Goal: Complete application form

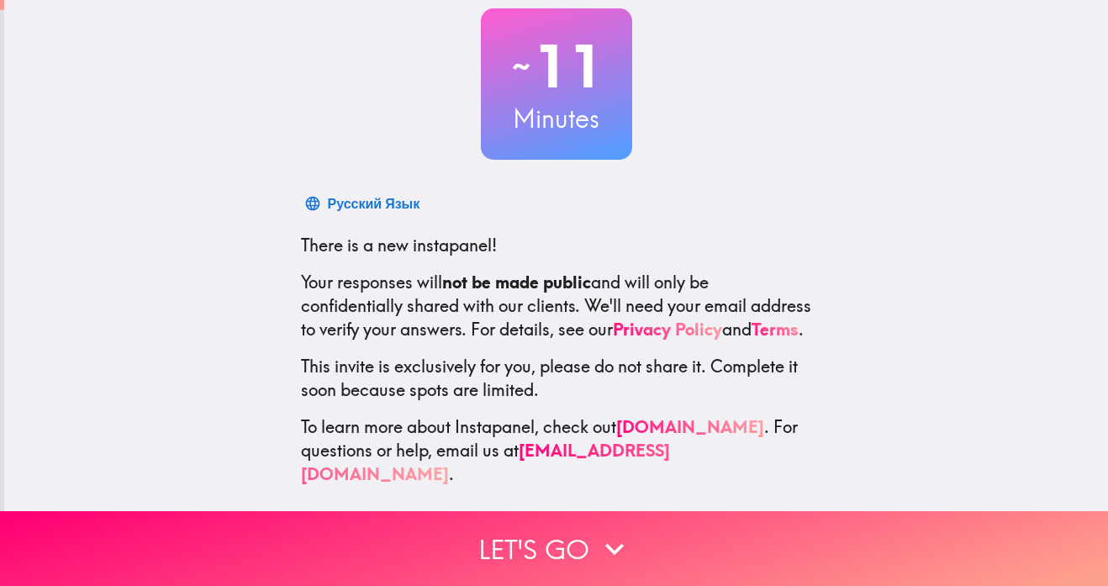
scroll to position [101, 0]
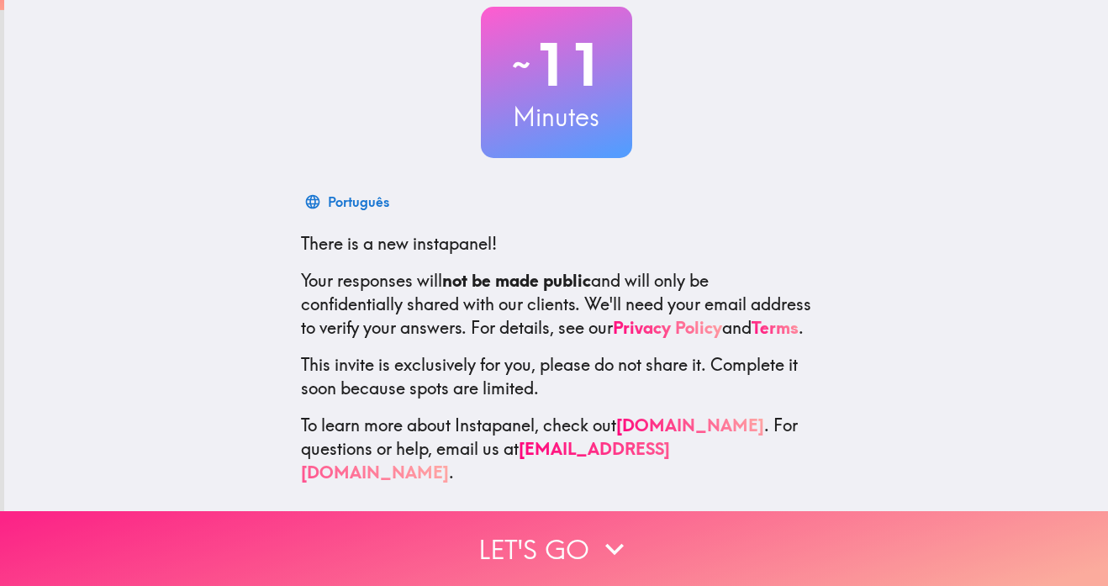
click at [584, 543] on button "Let's go" at bounding box center [554, 548] width 1108 height 75
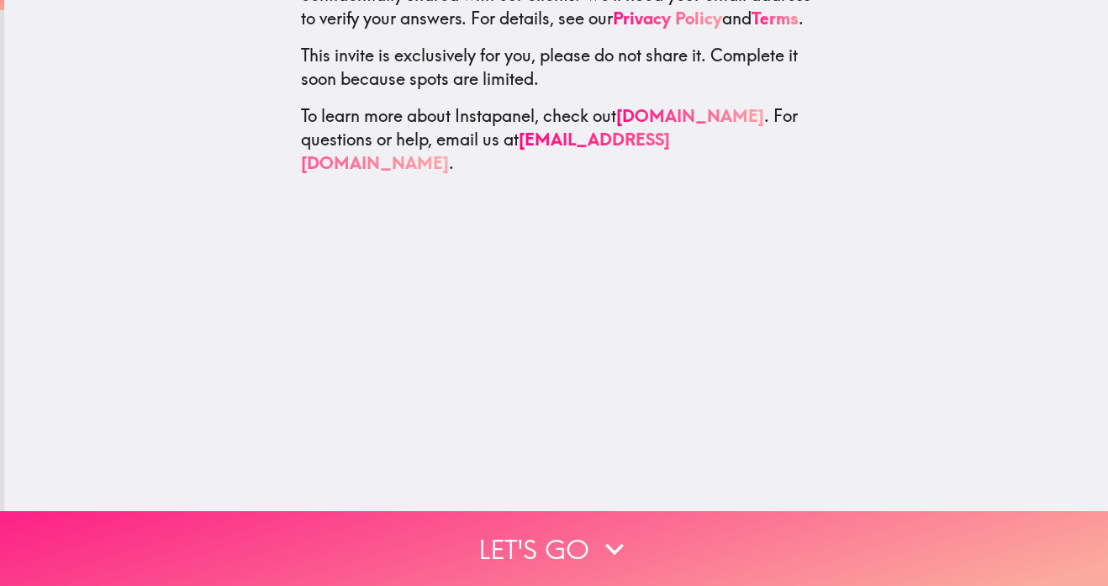
scroll to position [0, 0]
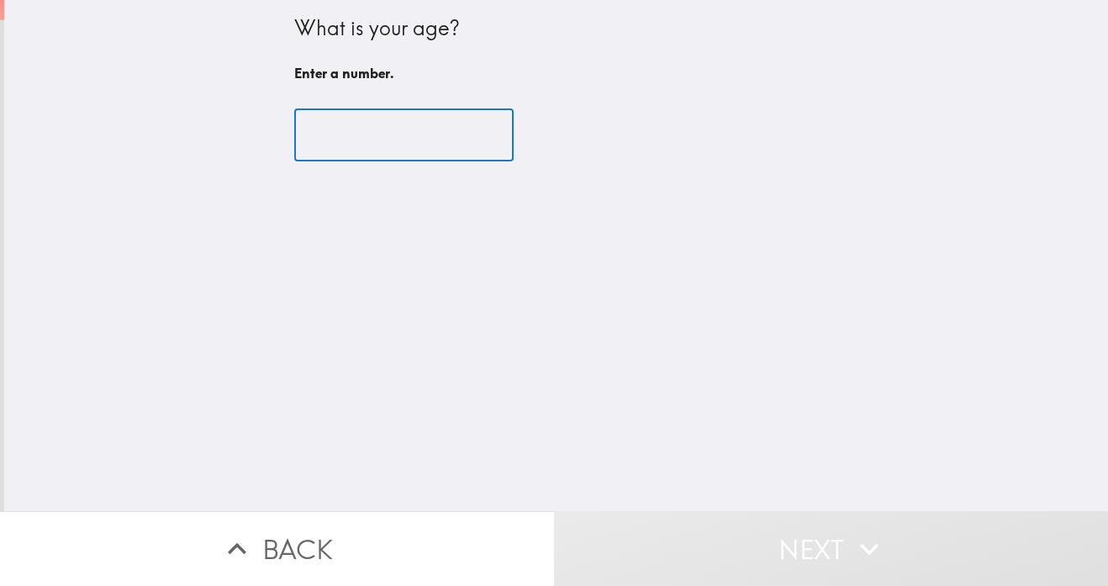
click at [468, 140] on input "number" at bounding box center [403, 135] width 219 height 52
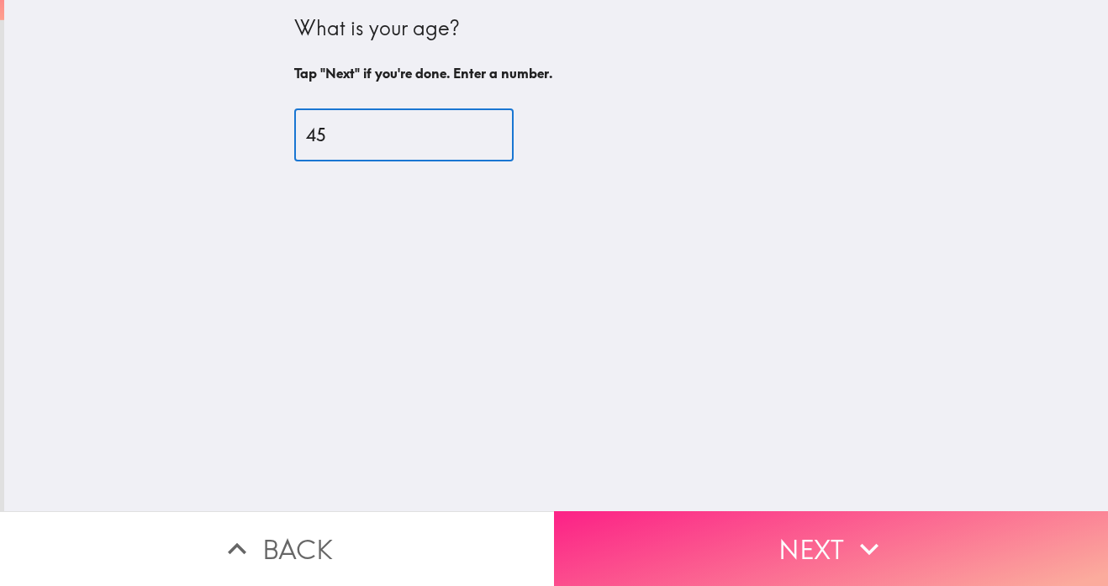
type input "45"
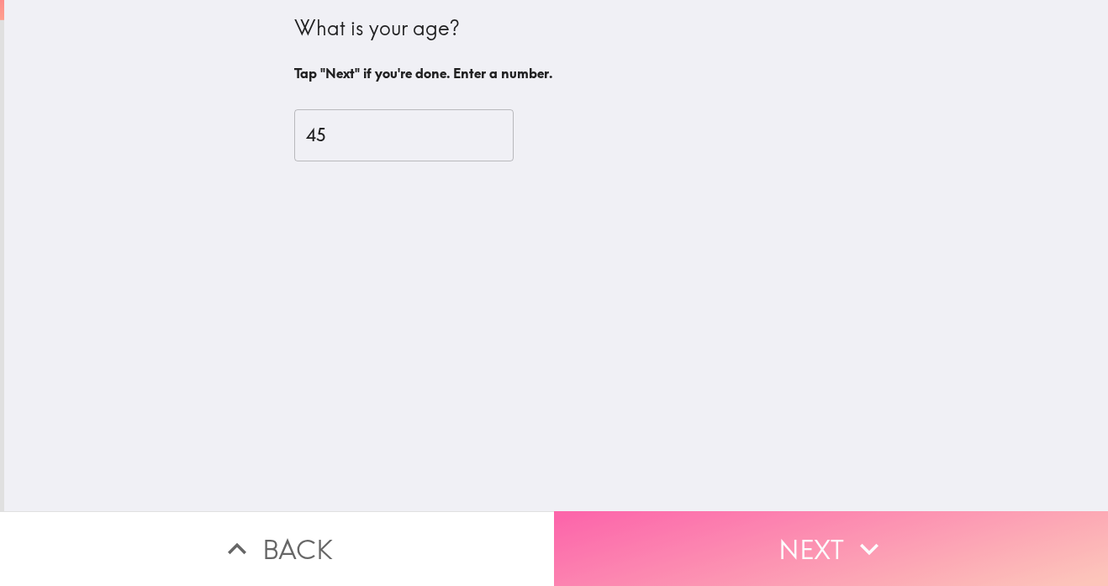
click at [798, 541] on button "Next" at bounding box center [831, 548] width 554 height 75
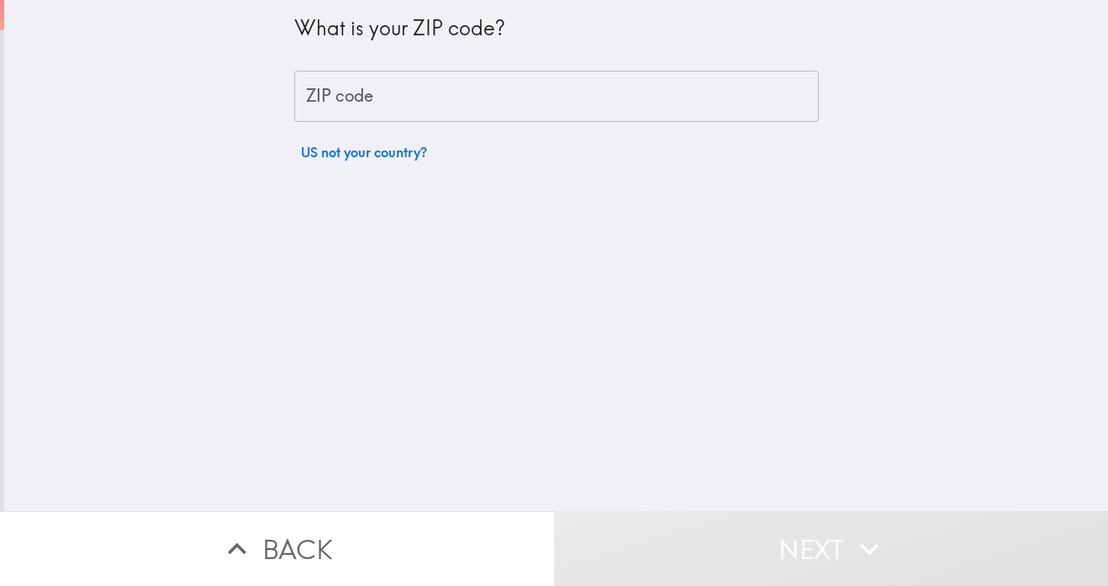
click at [671, 100] on input "ZIP code" at bounding box center [556, 97] width 524 height 52
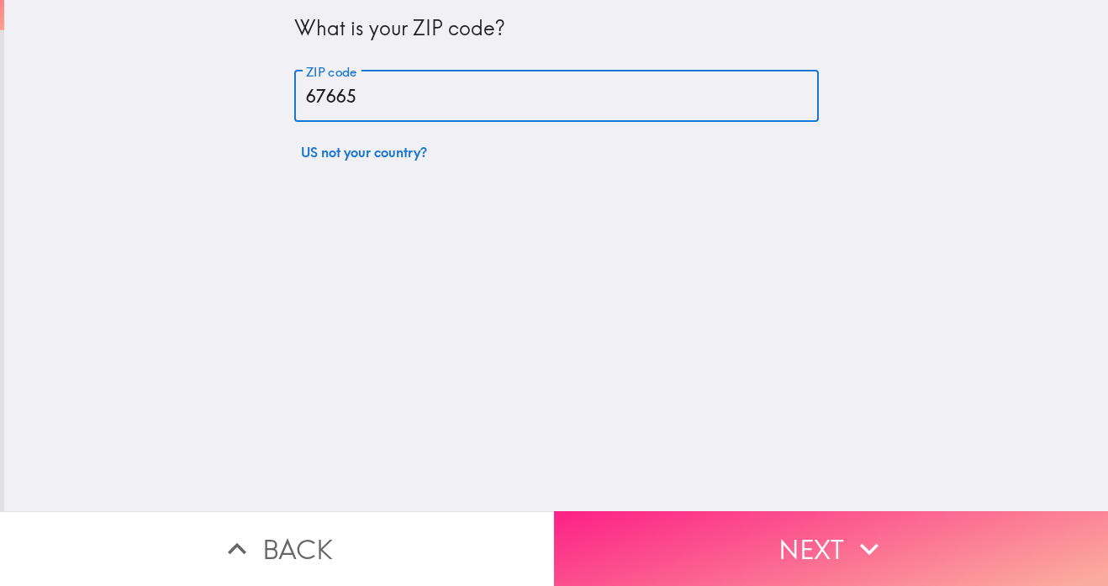
type input "67665"
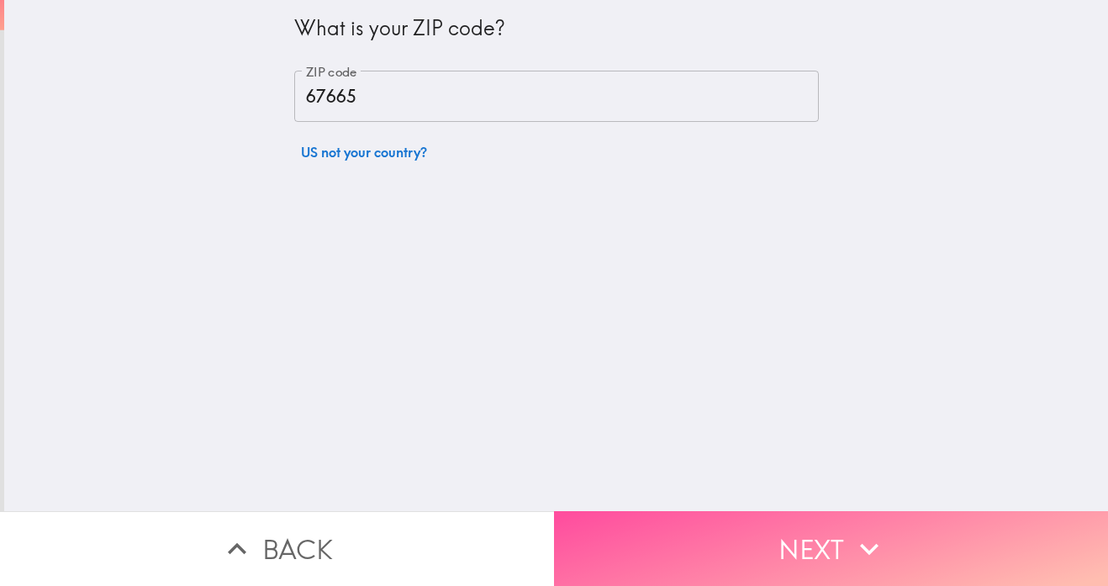
click at [845, 538] on button "Next" at bounding box center [831, 548] width 554 height 75
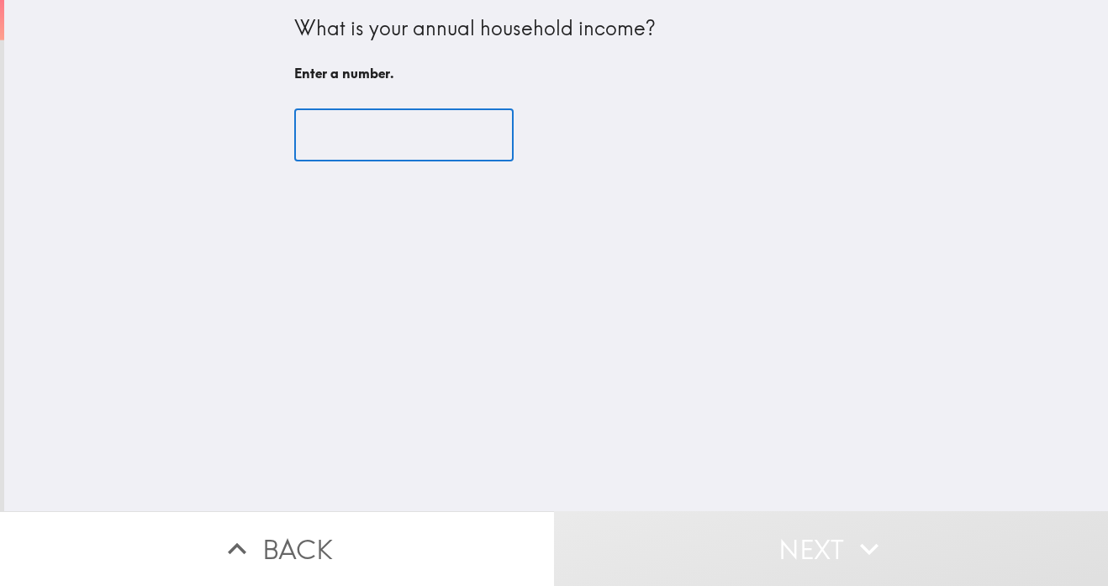
click at [461, 141] on input "number" at bounding box center [403, 135] width 219 height 52
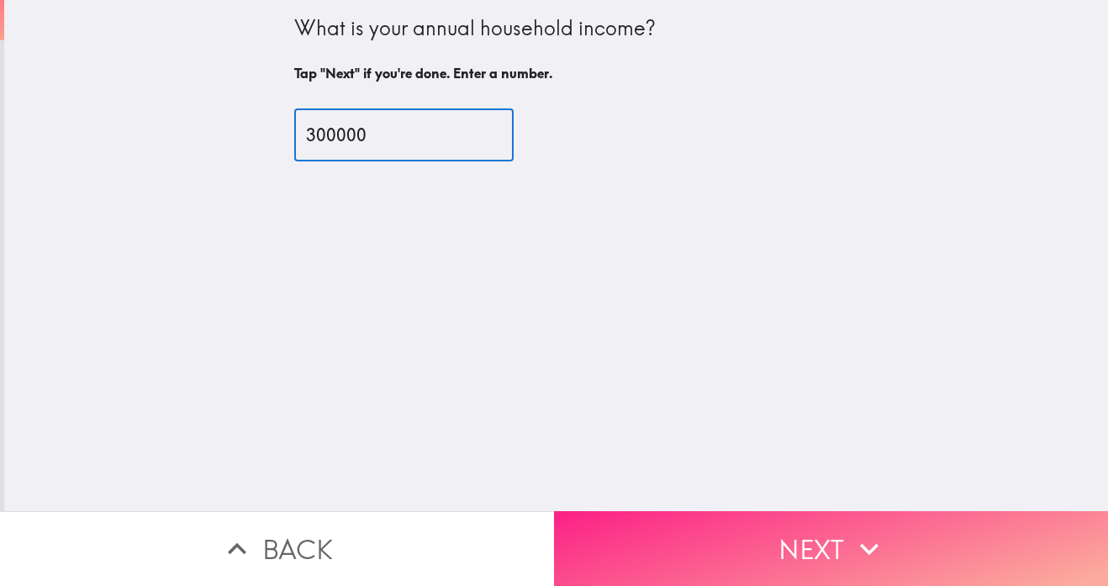
type input "300000"
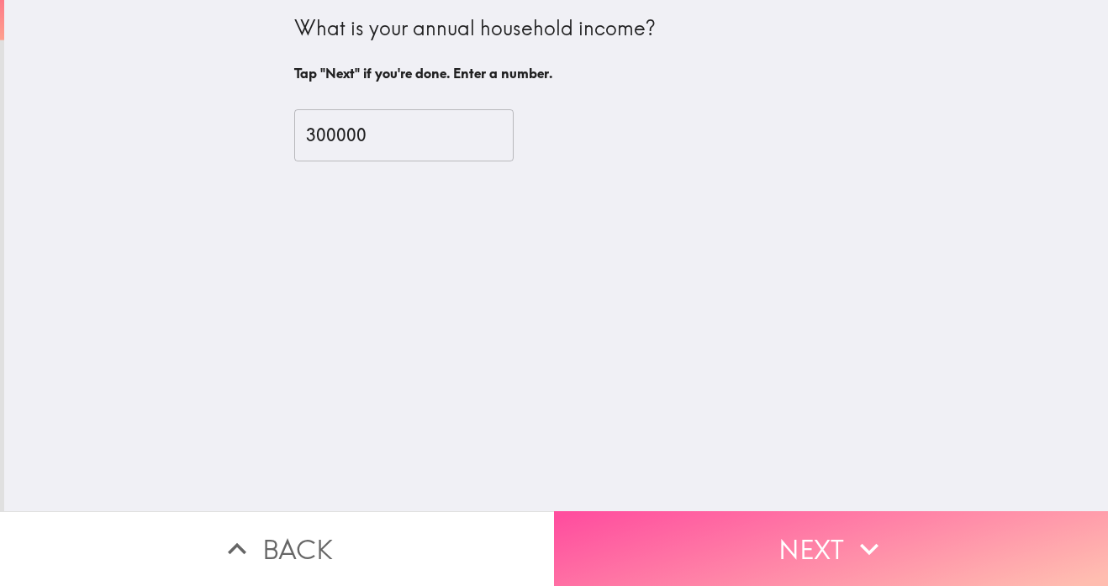
click at [851, 522] on button "Next" at bounding box center [831, 548] width 554 height 75
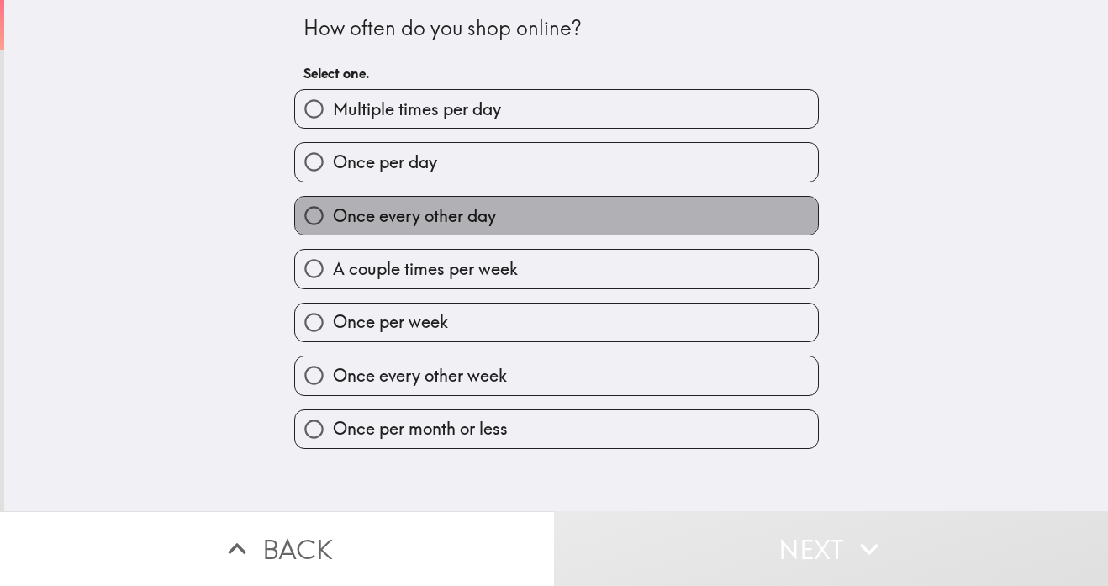
click at [695, 215] on label "Once every other day" at bounding box center [556, 216] width 523 height 38
click at [333, 215] on input "Once every other day" at bounding box center [314, 216] width 38 height 38
radio input "true"
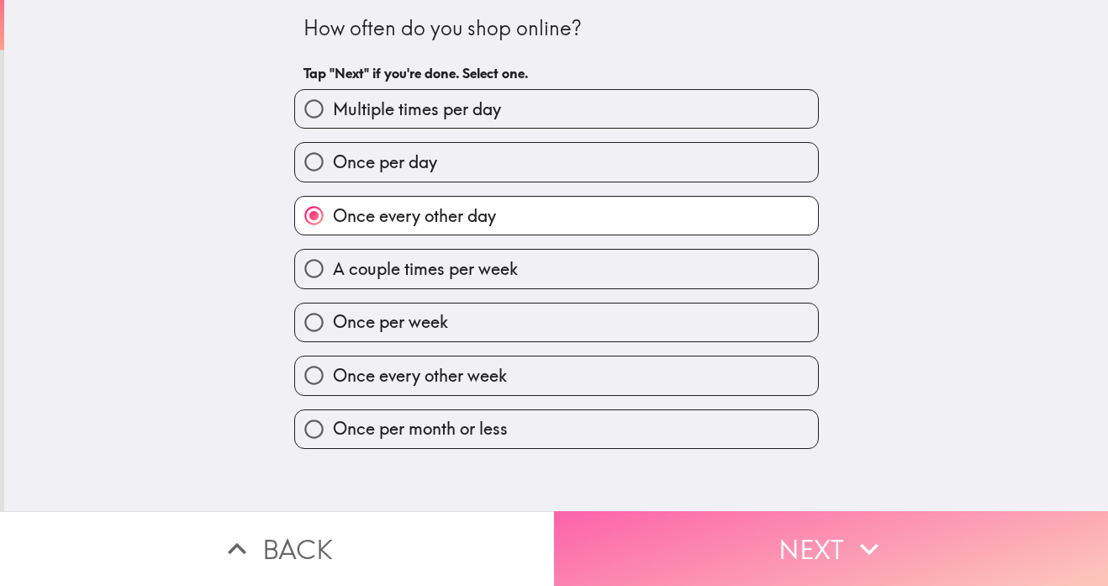
click at [856, 533] on icon "button" at bounding box center [869, 548] width 37 height 37
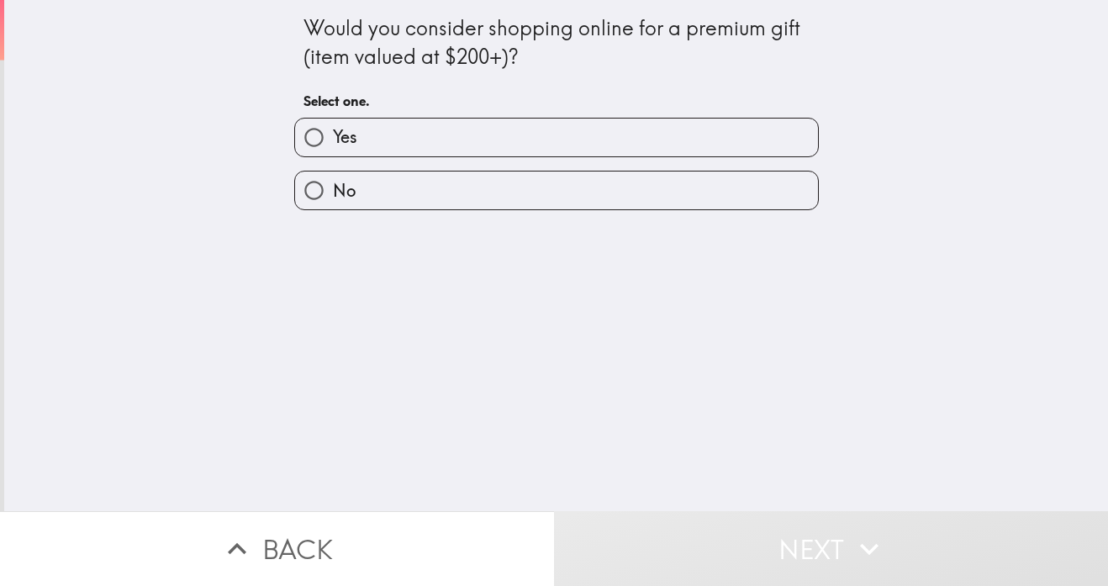
click at [679, 155] on label "Yes" at bounding box center [556, 138] width 523 height 38
click at [333, 155] on input "Yes" at bounding box center [314, 138] width 38 height 38
radio input "true"
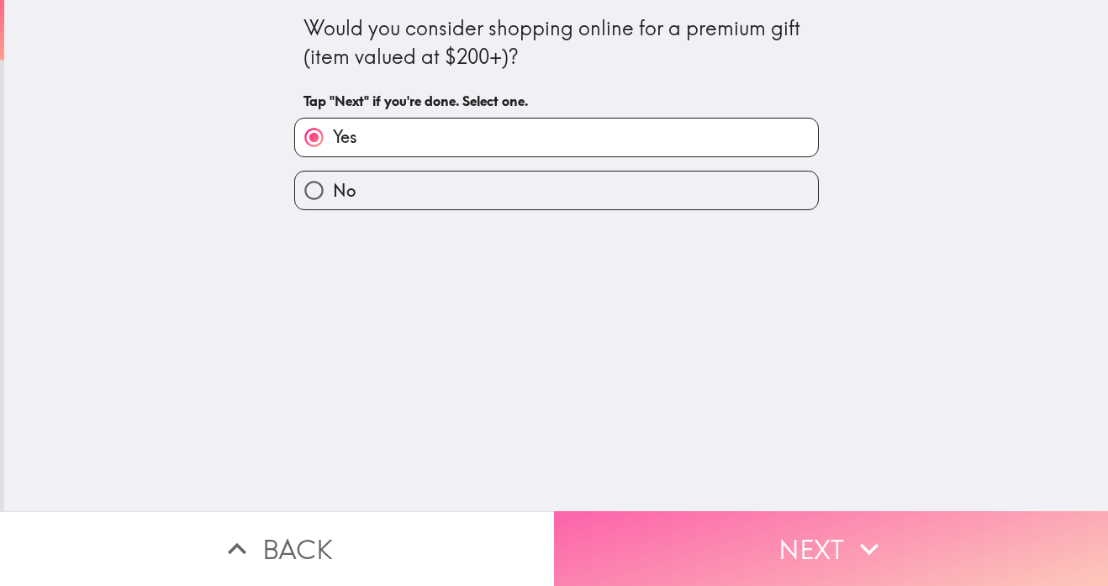
click at [855, 540] on icon "button" at bounding box center [869, 548] width 37 height 37
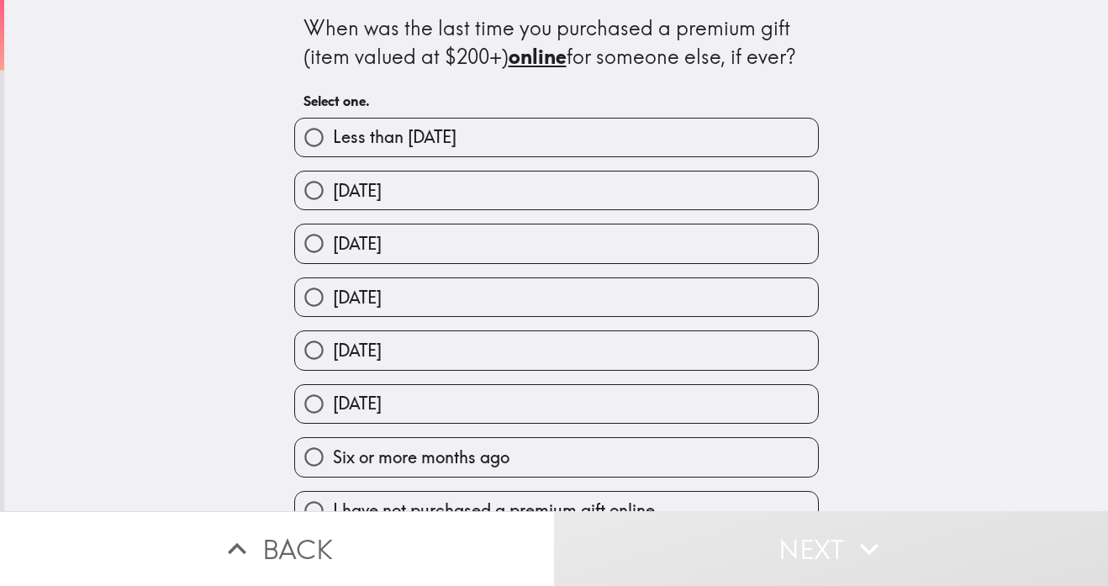
click at [658, 140] on label "Less than [DATE]" at bounding box center [556, 138] width 523 height 38
click at [333, 140] on input "Less than [DATE]" at bounding box center [314, 138] width 38 height 38
radio input "true"
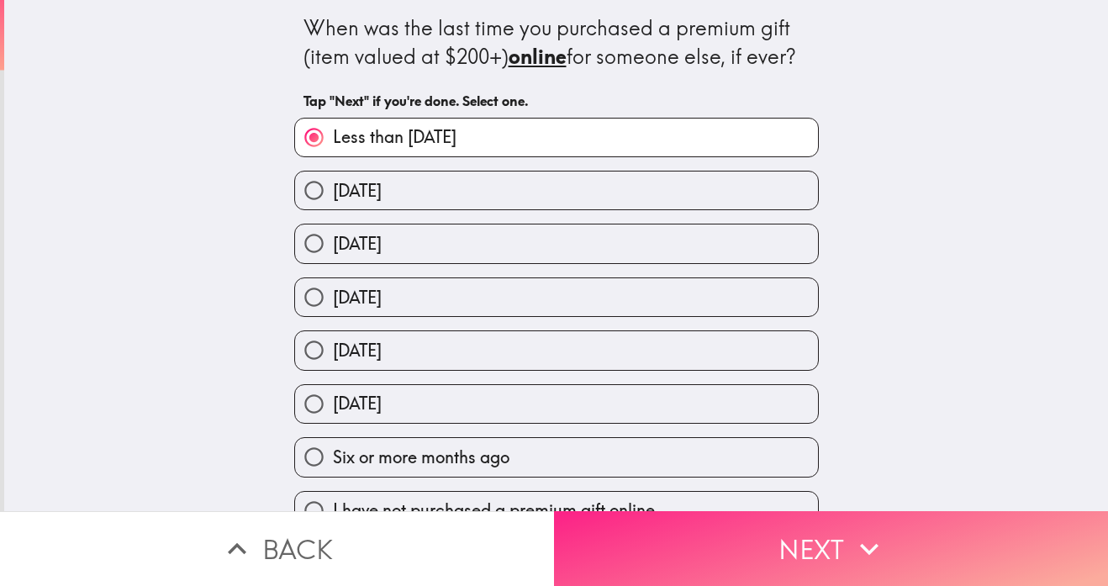
click at [809, 545] on button "Next" at bounding box center [831, 548] width 554 height 75
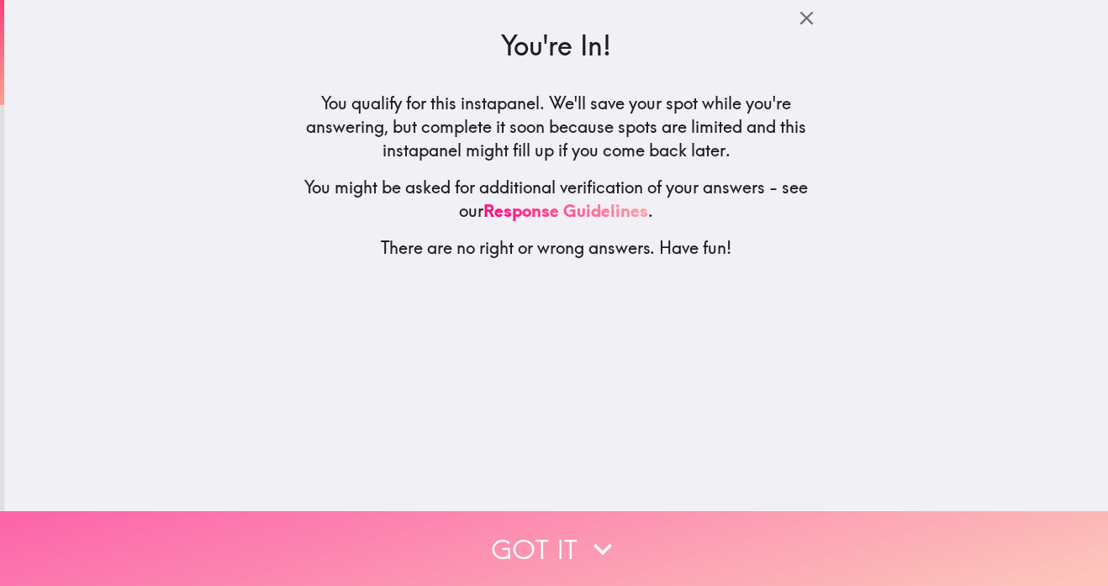
click at [681, 540] on button "Got it" at bounding box center [554, 548] width 1108 height 75
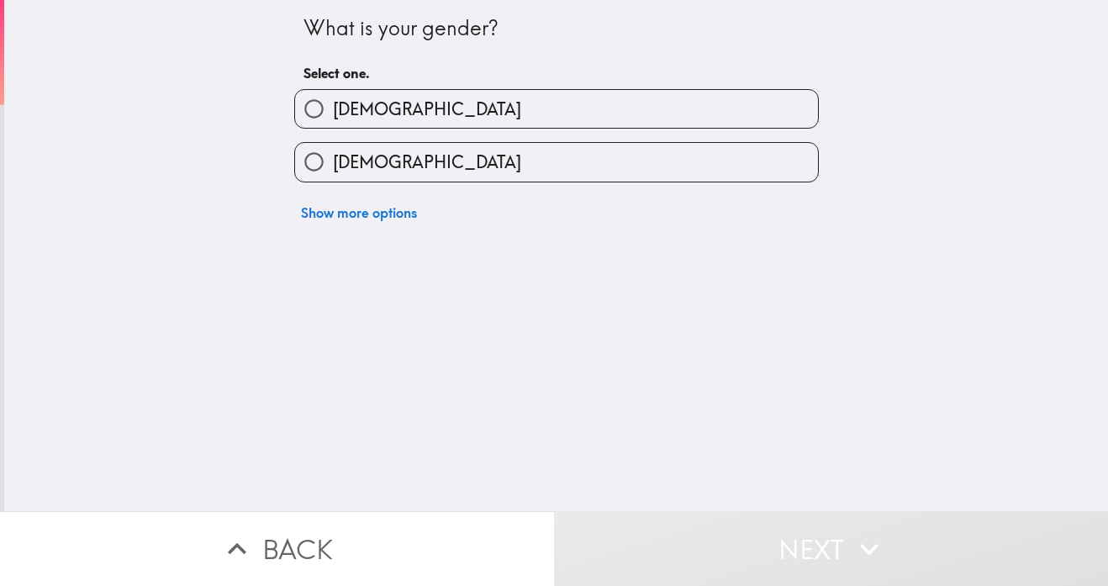
click at [683, 119] on label "[DEMOGRAPHIC_DATA]" at bounding box center [556, 109] width 523 height 38
click at [333, 119] on input "[DEMOGRAPHIC_DATA]" at bounding box center [314, 109] width 38 height 38
radio input "true"
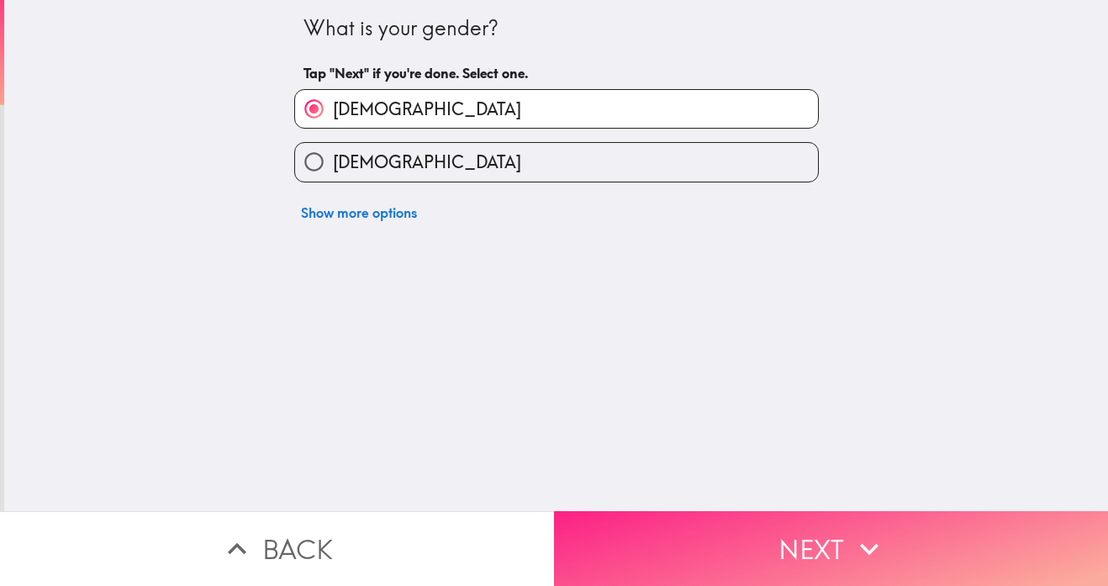
click at [851, 545] on icon "button" at bounding box center [869, 548] width 37 height 37
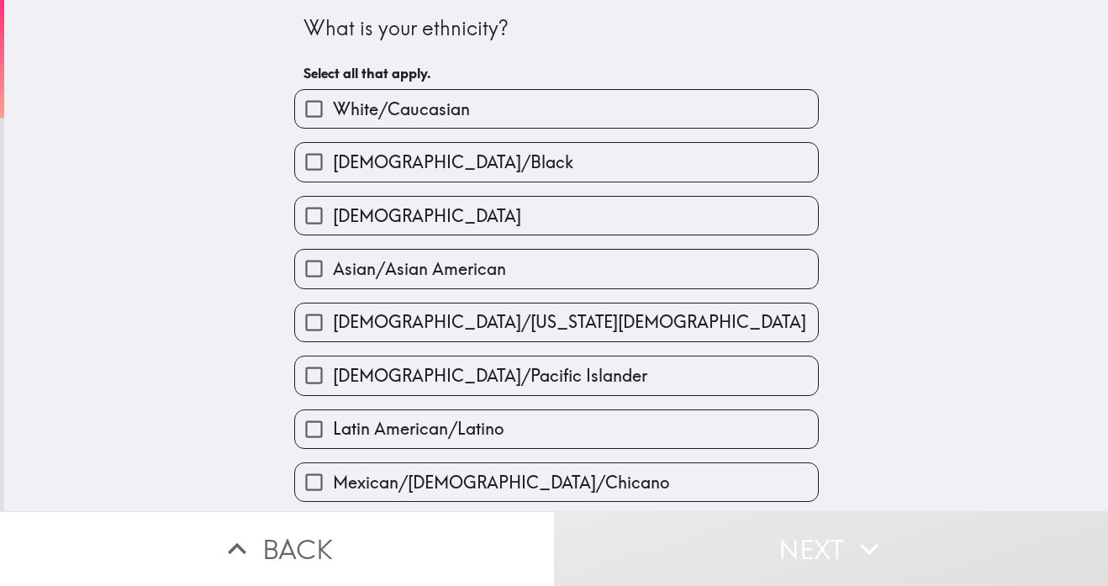
drag, startPoint x: 702, startPoint y: 104, endPoint x: 712, endPoint y: 113, distance: 13.7
click at [701, 104] on label "White/Caucasian" at bounding box center [556, 109] width 523 height 38
click at [333, 104] on input "White/Caucasian" at bounding box center [314, 109] width 38 height 38
checkbox input "true"
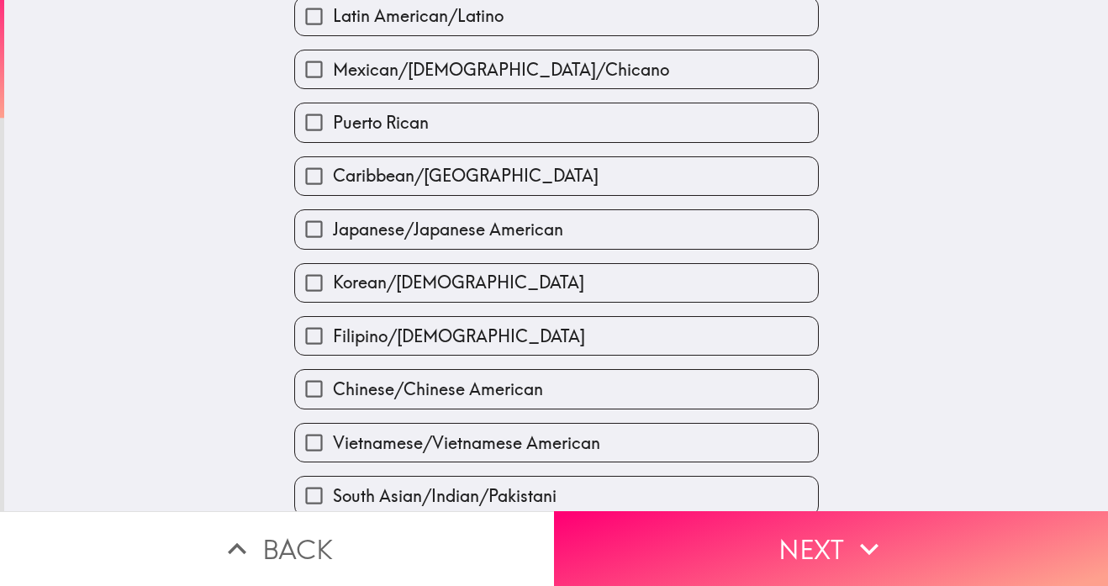
scroll to position [593, 0]
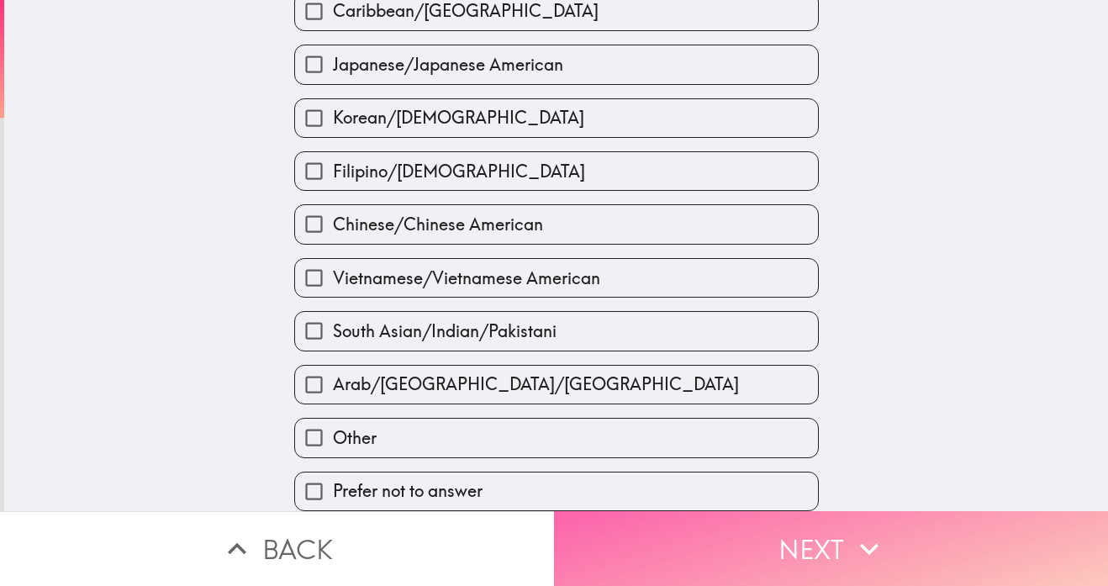
click at [861, 539] on icon "button" at bounding box center [869, 548] width 37 height 37
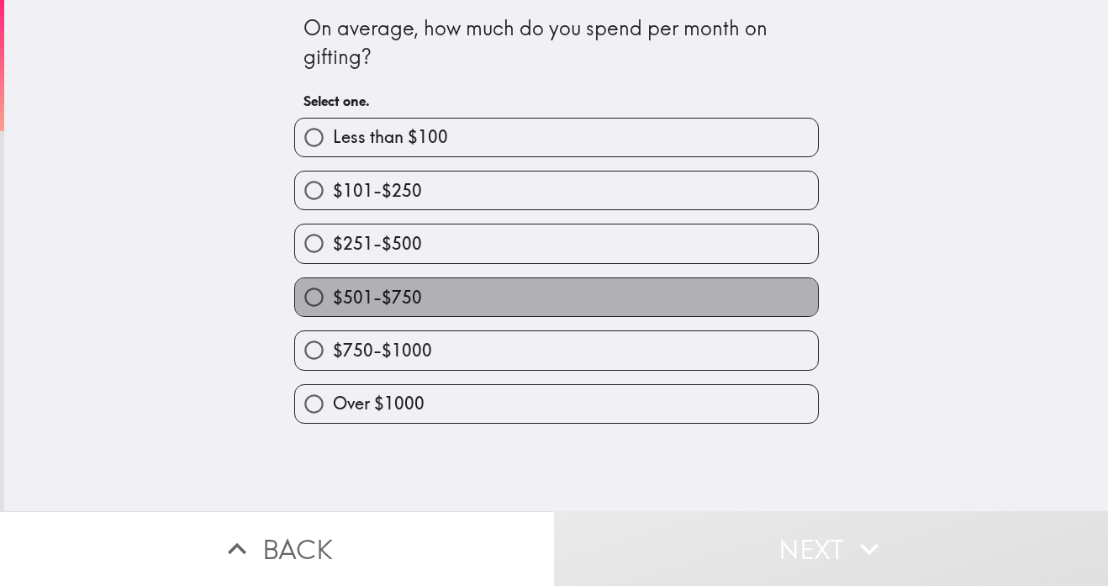
click at [701, 296] on label "$501-$750" at bounding box center [556, 297] width 523 height 38
click at [333, 296] on input "$501-$750" at bounding box center [314, 297] width 38 height 38
radio input "true"
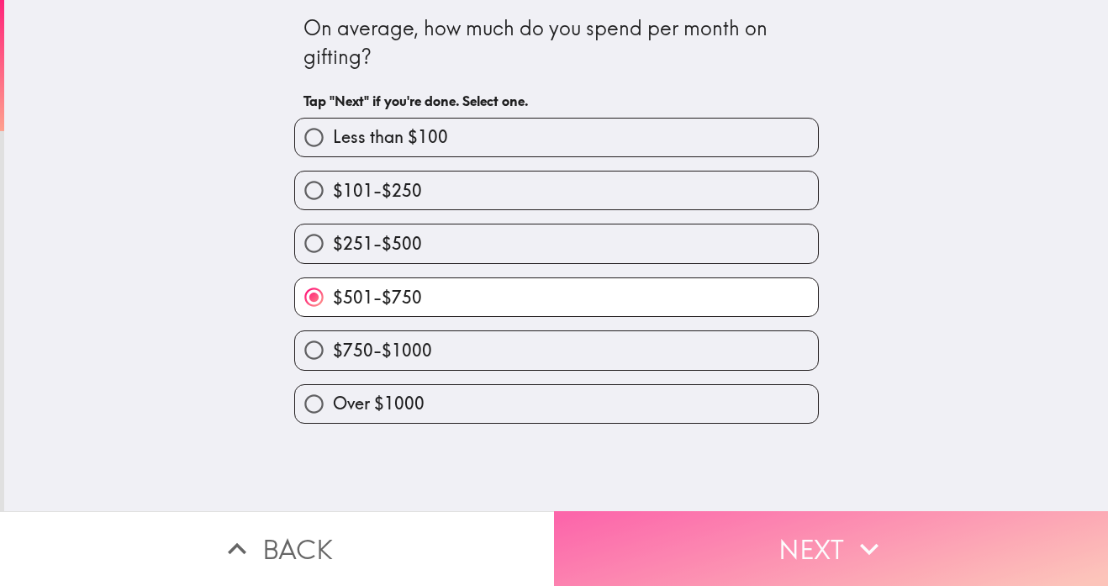
click at [854, 532] on icon "button" at bounding box center [869, 548] width 37 height 37
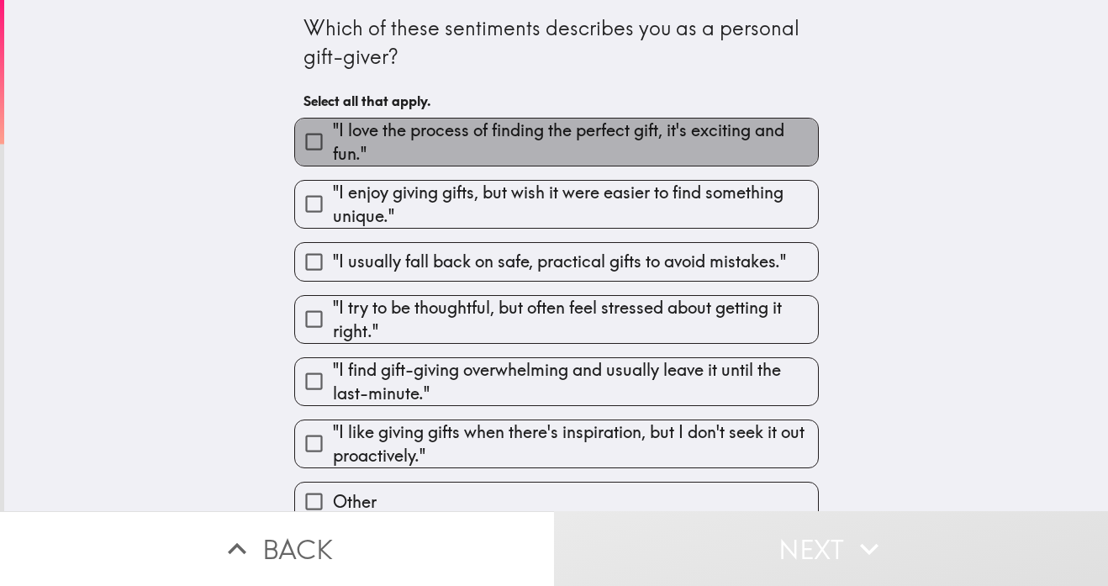
click at [680, 151] on span ""I love the process of finding the perfect gift, it's exciting and fun."" at bounding box center [575, 142] width 485 height 47
click at [333, 151] on input ""I love the process of finding the perfect gift, it's exciting and fun."" at bounding box center [314, 142] width 38 height 38
checkbox input "true"
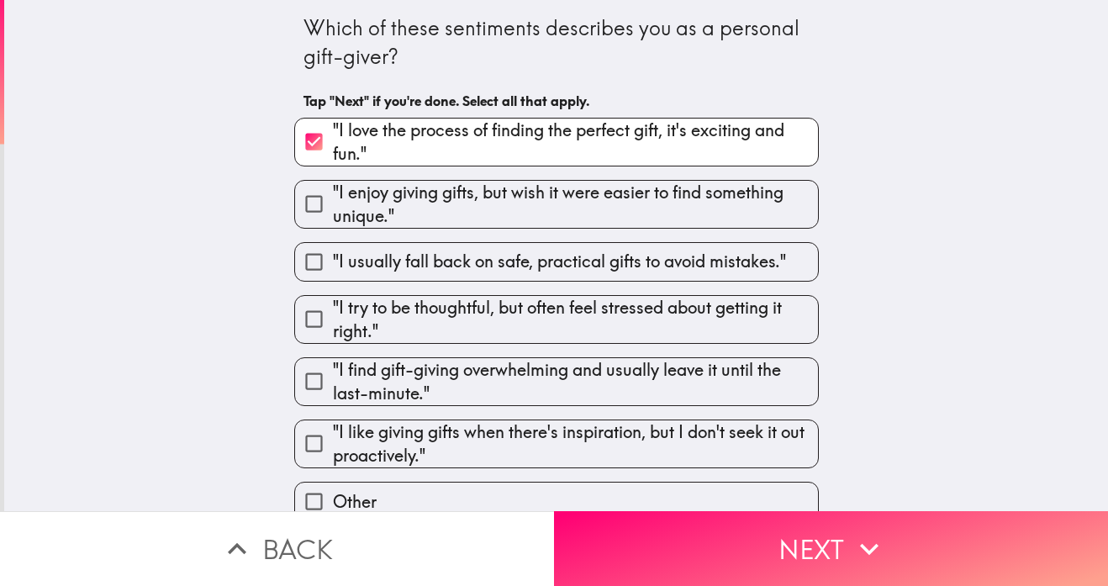
click at [686, 277] on label ""I usually fall back on safe, practical gifts to avoid mistakes."" at bounding box center [556, 262] width 523 height 38
click at [333, 277] on input ""I usually fall back on safe, practical gifts to avoid mistakes."" at bounding box center [314, 262] width 38 height 38
checkbox input "true"
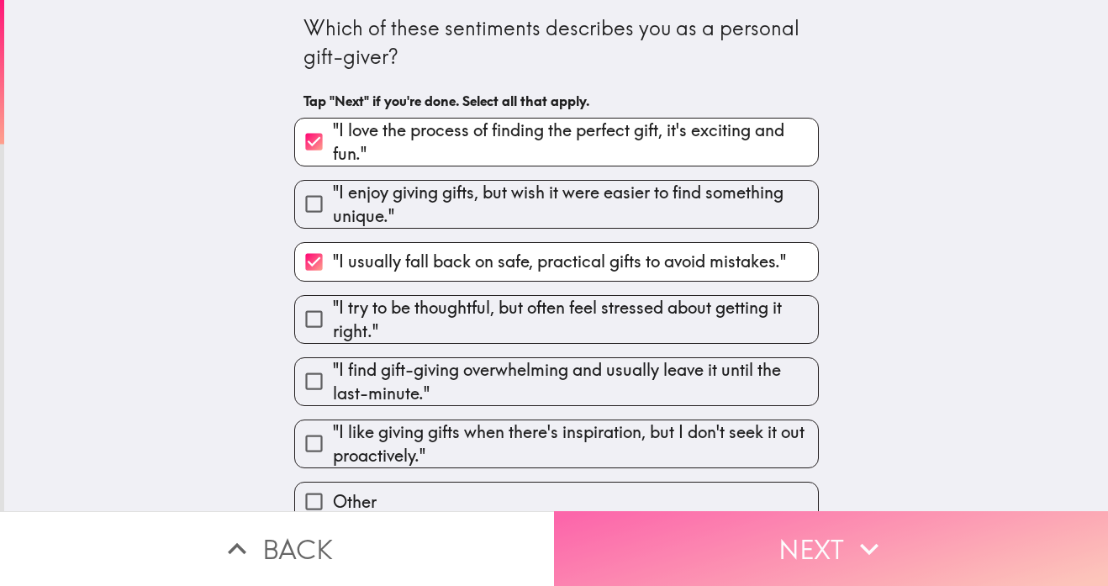
click at [859, 534] on icon "button" at bounding box center [869, 548] width 37 height 37
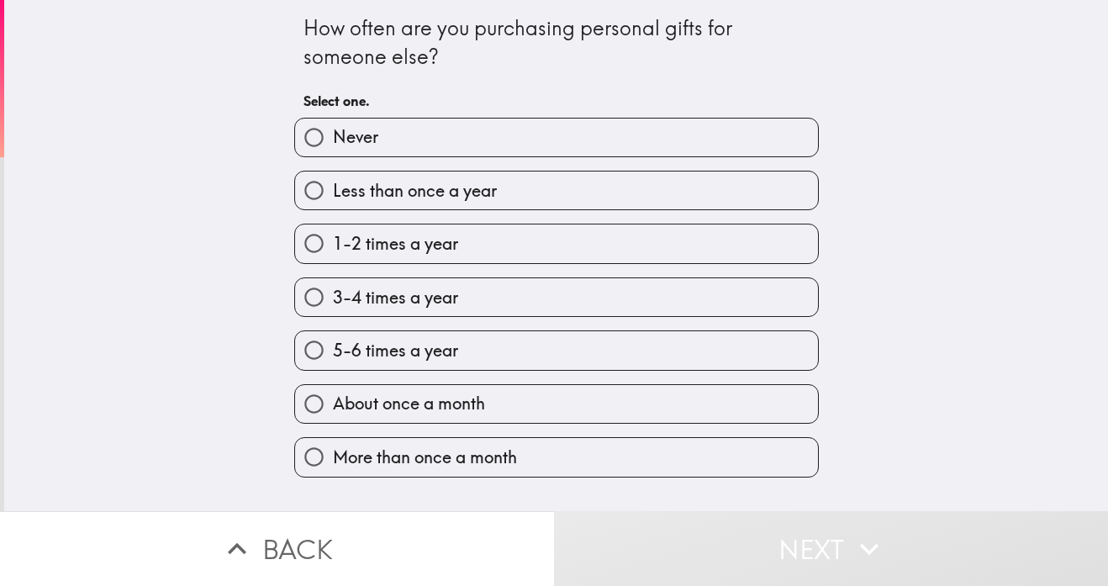
click at [661, 304] on label "3-4 times a year" at bounding box center [556, 297] width 523 height 38
click at [333, 304] on input "3-4 times a year" at bounding box center [314, 297] width 38 height 38
radio input "true"
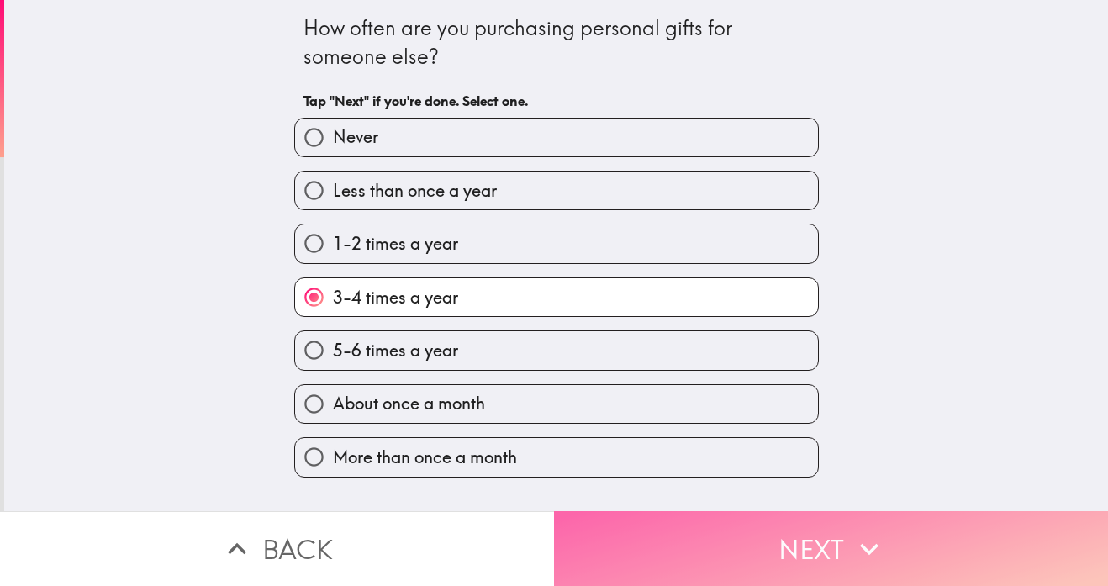
click at [836, 538] on button "Next" at bounding box center [831, 548] width 554 height 75
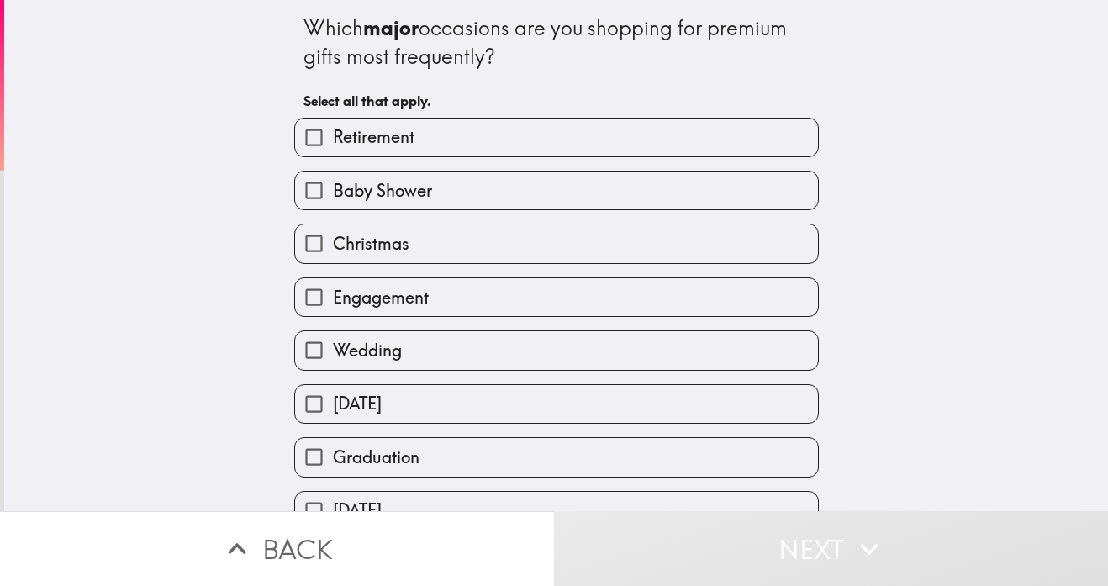
click at [631, 296] on label "Engagement" at bounding box center [556, 297] width 523 height 38
click at [333, 296] on input "Engagement" at bounding box center [314, 297] width 38 height 38
checkbox input "true"
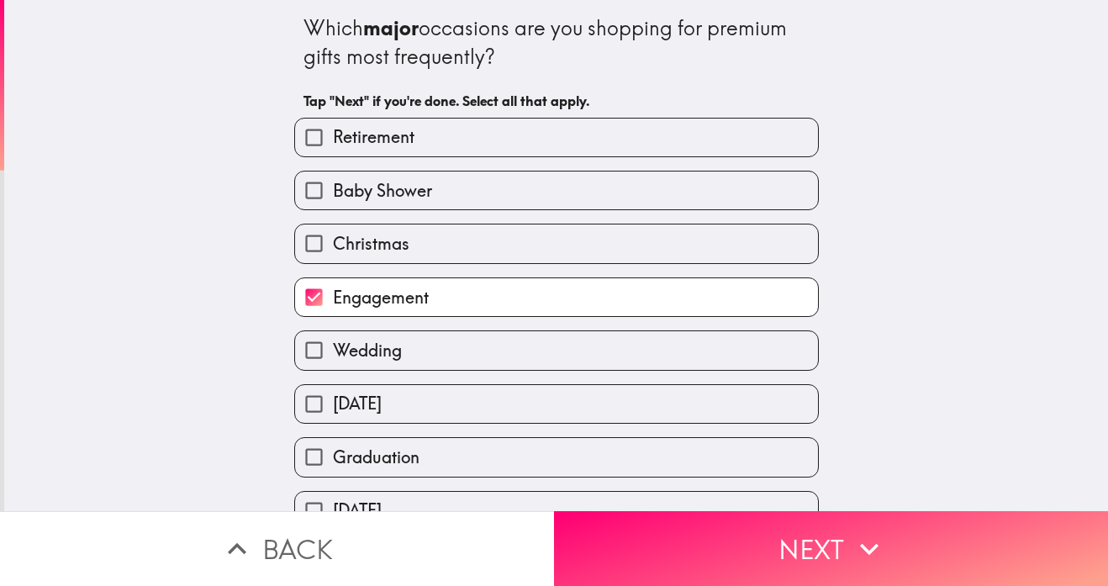
click at [629, 187] on label "Baby Shower" at bounding box center [556, 190] width 523 height 38
click at [333, 187] on input "Baby Shower" at bounding box center [314, 190] width 38 height 38
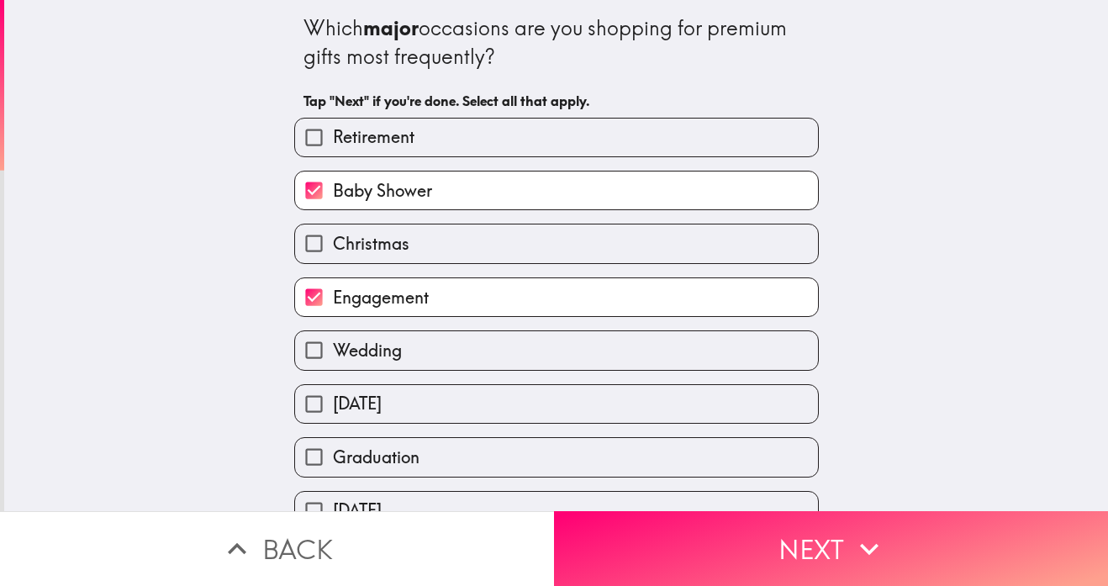
click at [635, 198] on label "Baby Shower" at bounding box center [556, 190] width 523 height 38
click at [333, 198] on input "Baby Shower" at bounding box center [314, 190] width 38 height 38
checkbox input "false"
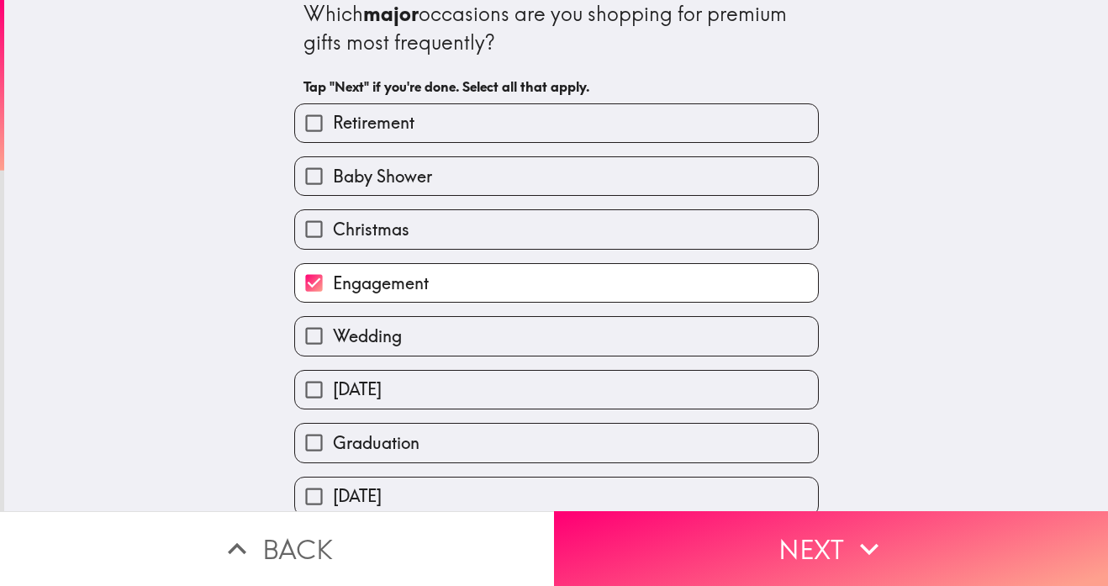
scroll to position [243, 0]
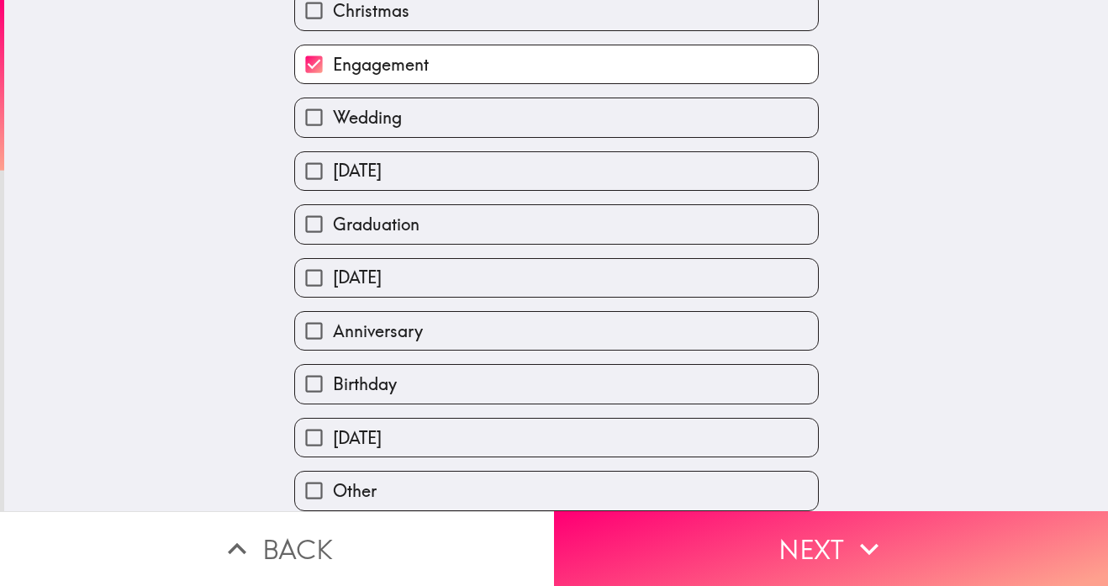
click at [654, 266] on label "[DATE]" at bounding box center [556, 278] width 523 height 38
click at [333, 266] on input "[DATE]" at bounding box center [314, 278] width 38 height 38
checkbox input "true"
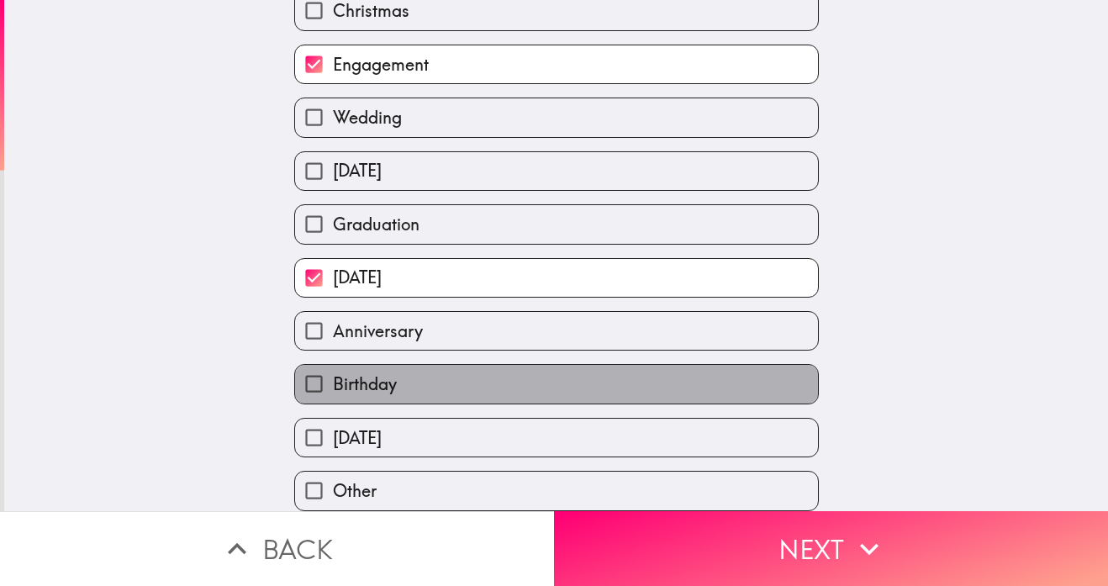
click at [631, 387] on label "Birthday" at bounding box center [556, 384] width 523 height 38
click at [333, 387] on input "Birthday" at bounding box center [314, 384] width 38 height 38
checkbox input "true"
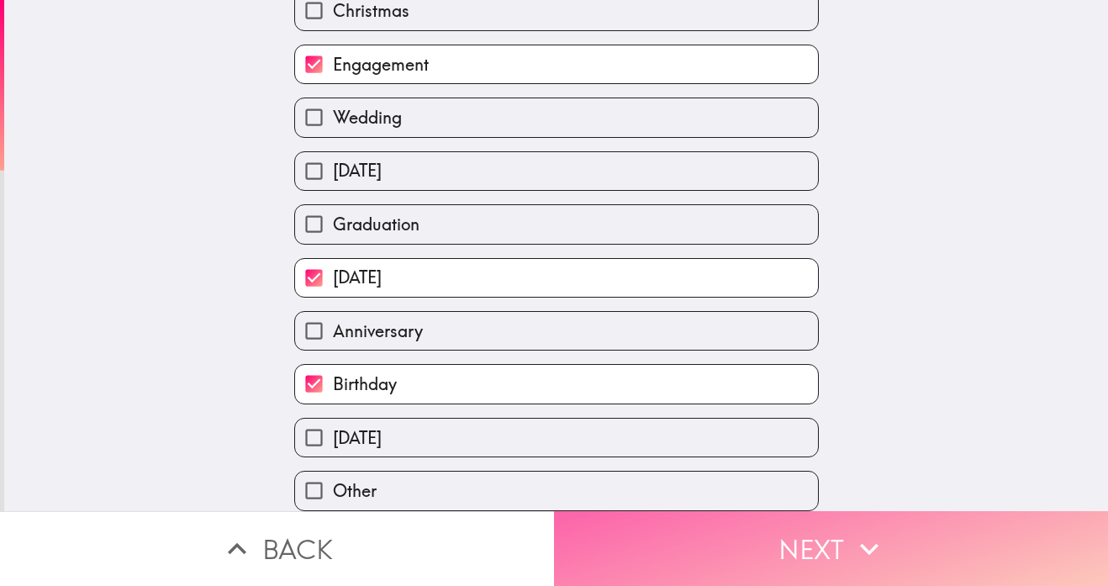
click at [829, 524] on button "Next" at bounding box center [831, 548] width 554 height 75
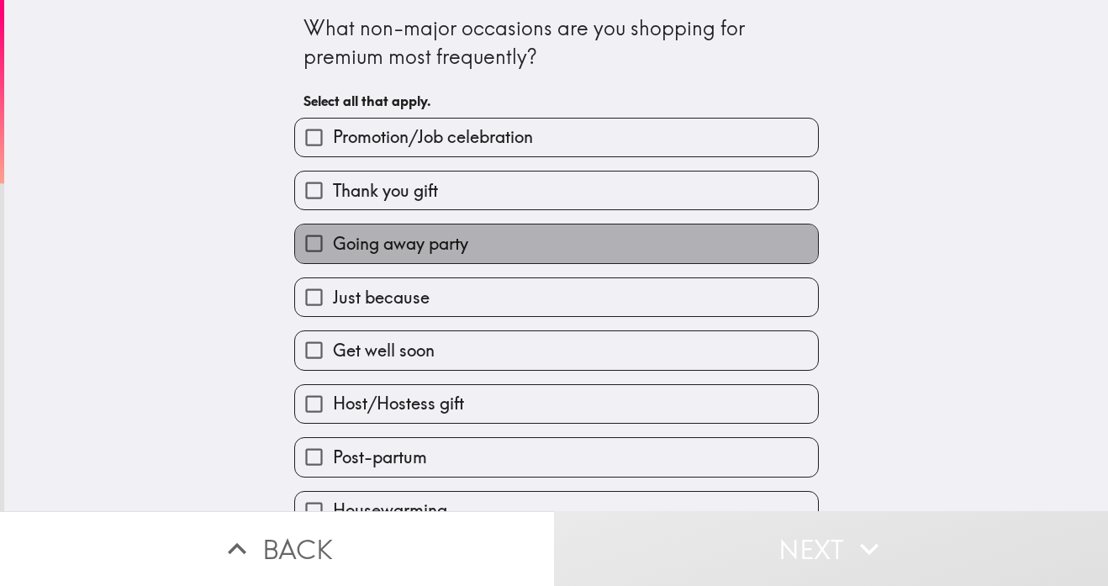
click at [681, 243] on label "Going away party" at bounding box center [556, 243] width 523 height 38
click at [333, 243] on input "Going away party" at bounding box center [314, 243] width 38 height 38
checkbox input "true"
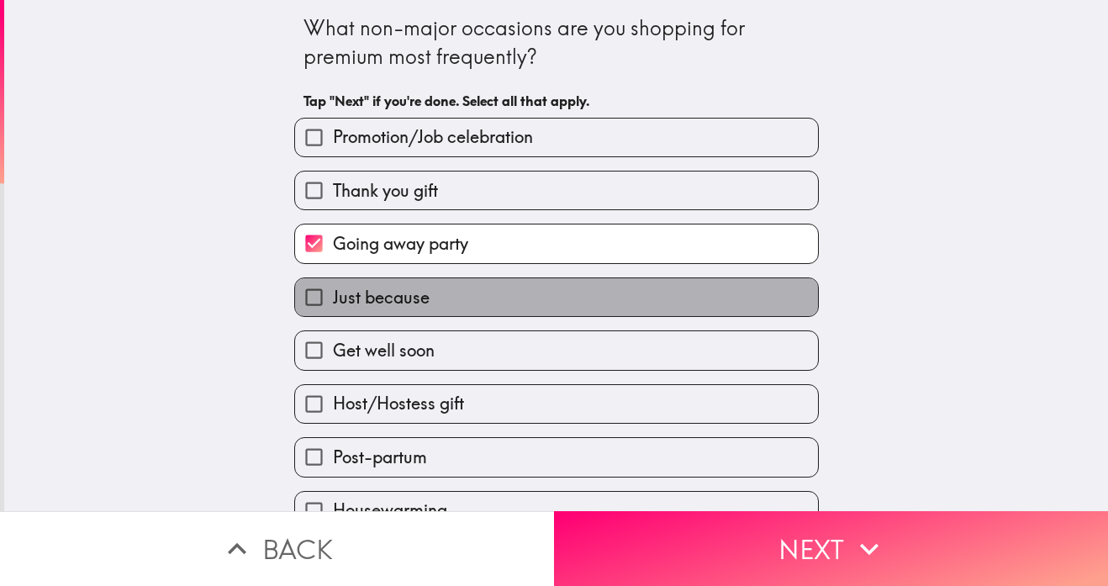
click at [694, 301] on label "Just because" at bounding box center [556, 297] width 523 height 38
click at [333, 301] on input "Just because" at bounding box center [314, 297] width 38 height 38
checkbox input "true"
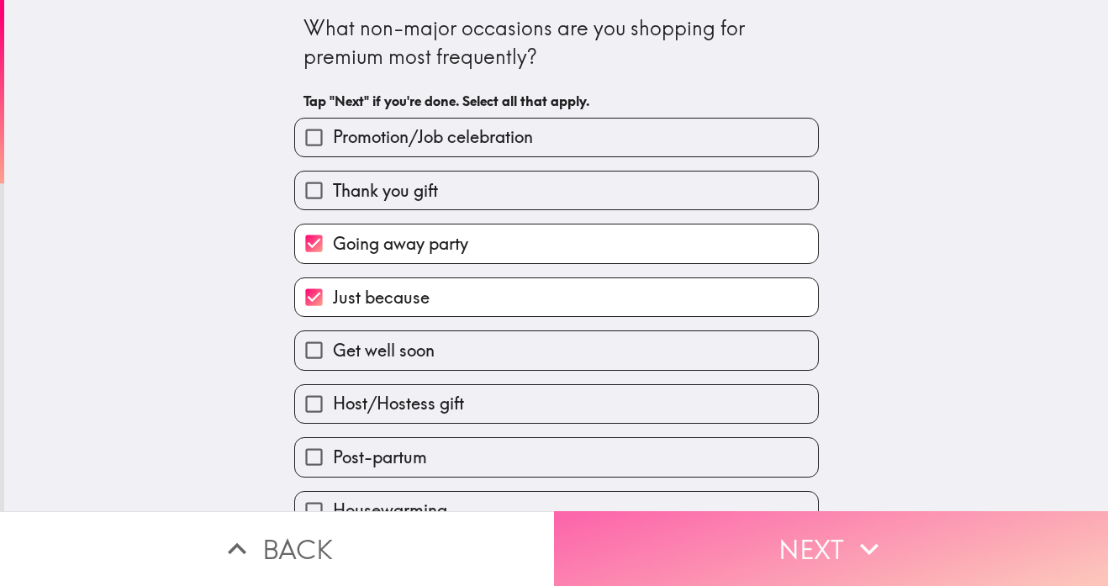
click at [826, 537] on button "Next" at bounding box center [831, 548] width 554 height 75
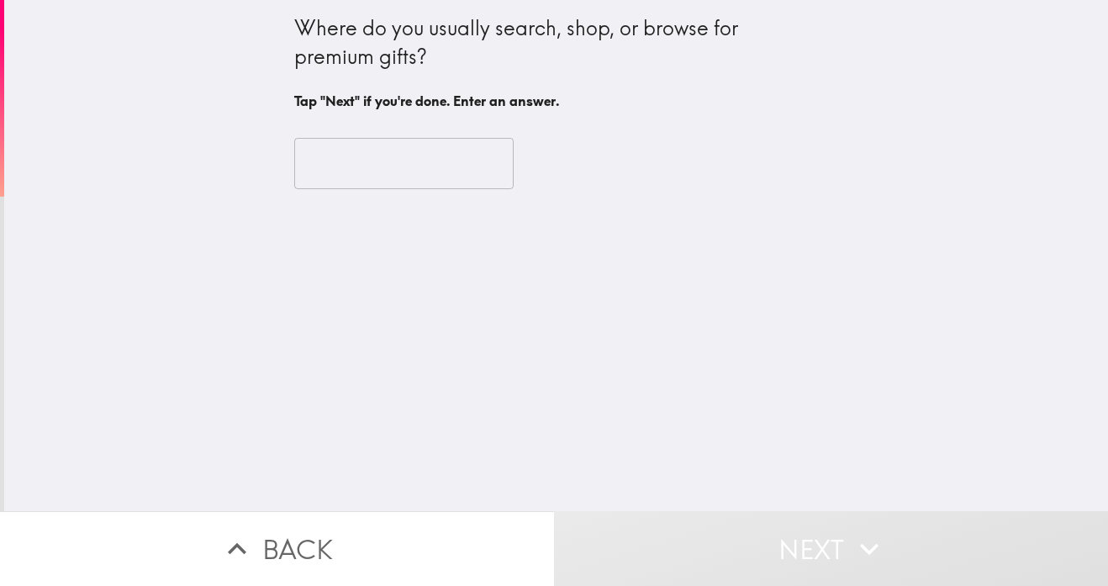
click at [485, 166] on input "text" at bounding box center [403, 164] width 219 height 52
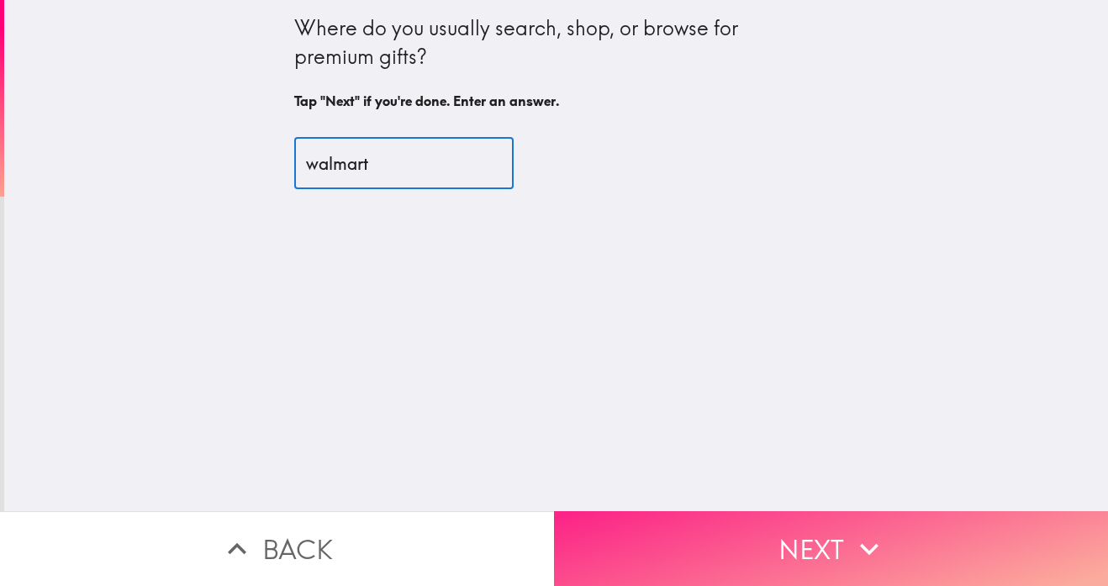
type input "walmart"
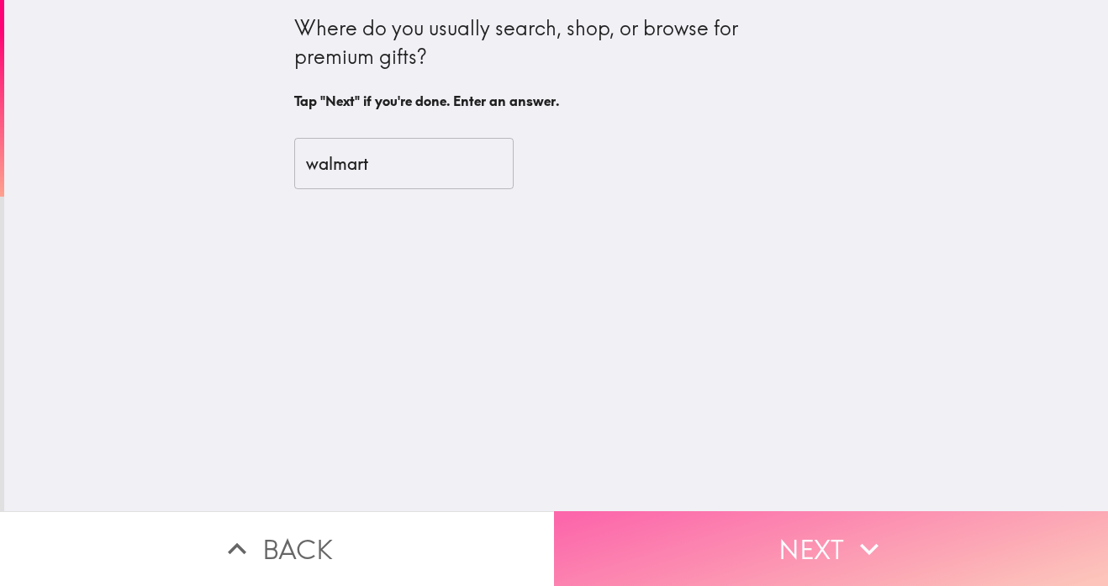
click at [810, 545] on button "Next" at bounding box center [831, 548] width 554 height 75
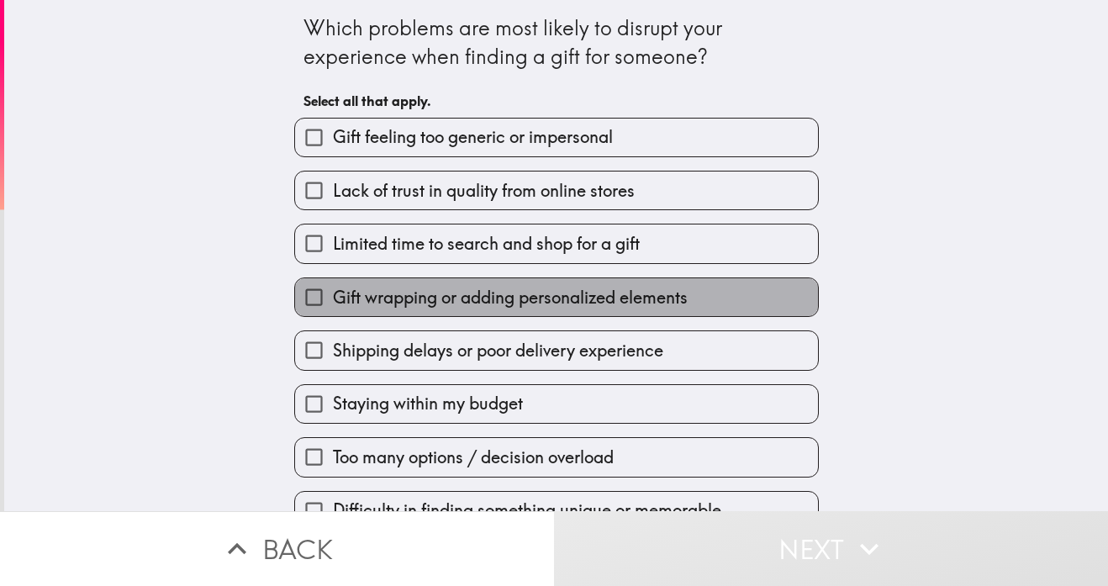
click at [619, 293] on span "Gift wrapping or adding personalized elements" at bounding box center [510, 298] width 355 height 24
click at [333, 293] on input "Gift wrapping or adding personalized elements" at bounding box center [314, 297] width 38 height 38
checkbox input "true"
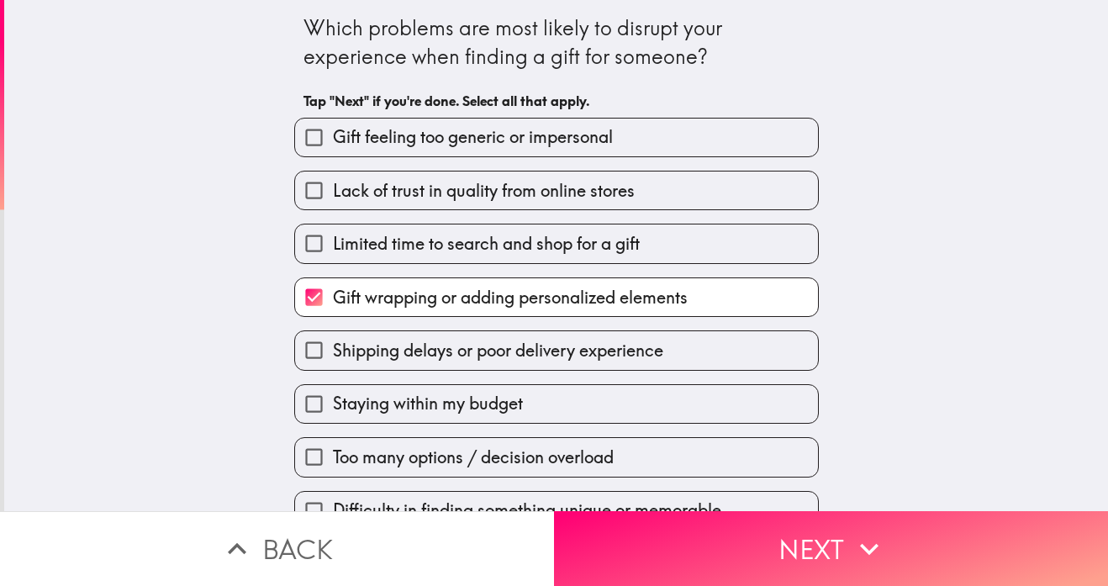
click at [619, 183] on span "Lack of trust in quality from online stores" at bounding box center [484, 191] width 302 height 24
click at [333, 183] on input "Lack of trust in quality from online stores" at bounding box center [314, 190] width 38 height 38
checkbox input "true"
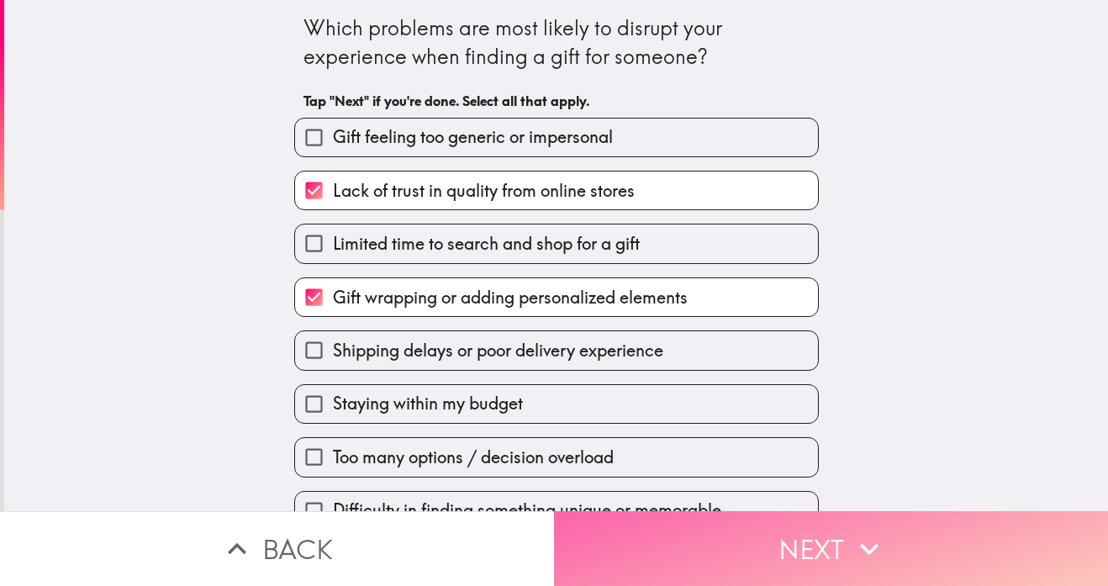
click at [833, 543] on button "Next" at bounding box center [831, 548] width 554 height 75
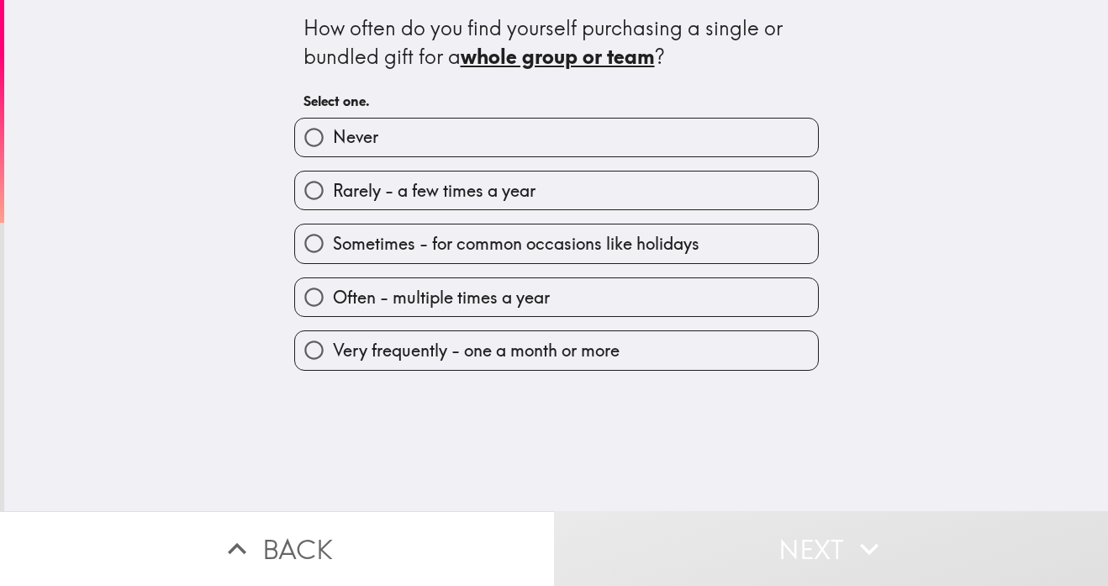
click at [573, 302] on label "Often - multiple times a year" at bounding box center [556, 297] width 523 height 38
click at [333, 302] on input "Often - multiple times a year" at bounding box center [314, 297] width 38 height 38
radio input "true"
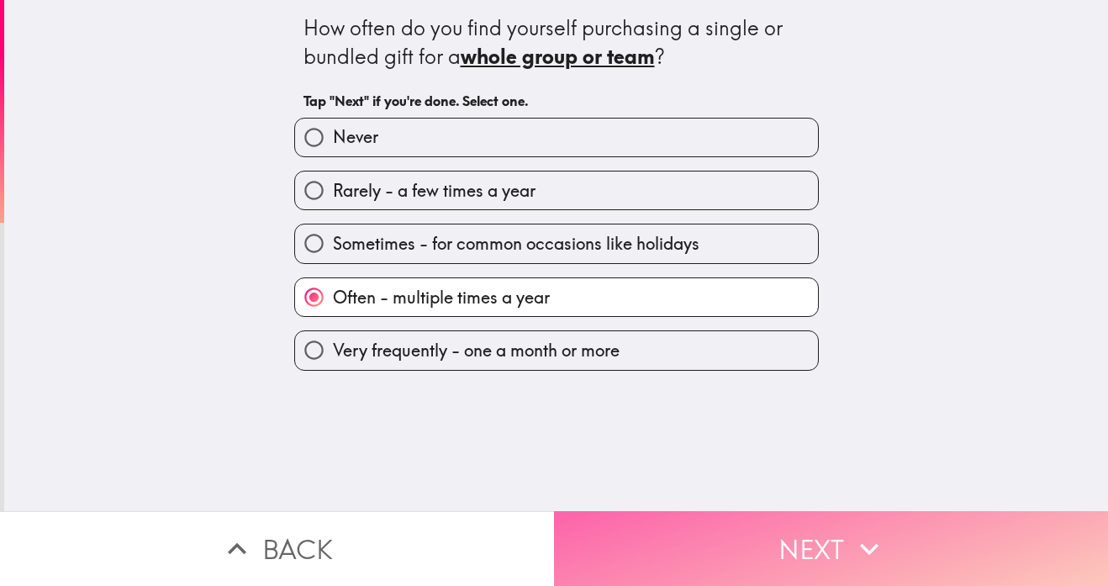
click at [831, 537] on button "Next" at bounding box center [831, 548] width 554 height 75
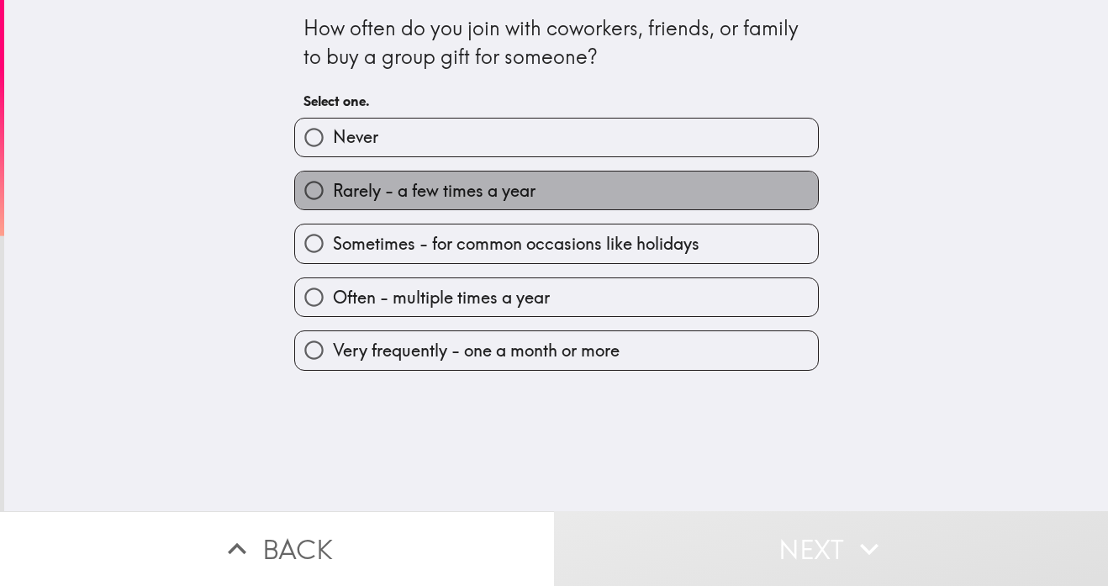
click at [587, 204] on label "Rarely - a few times a year" at bounding box center [556, 190] width 523 height 38
click at [333, 204] on input "Rarely - a few times a year" at bounding box center [314, 190] width 38 height 38
radio input "true"
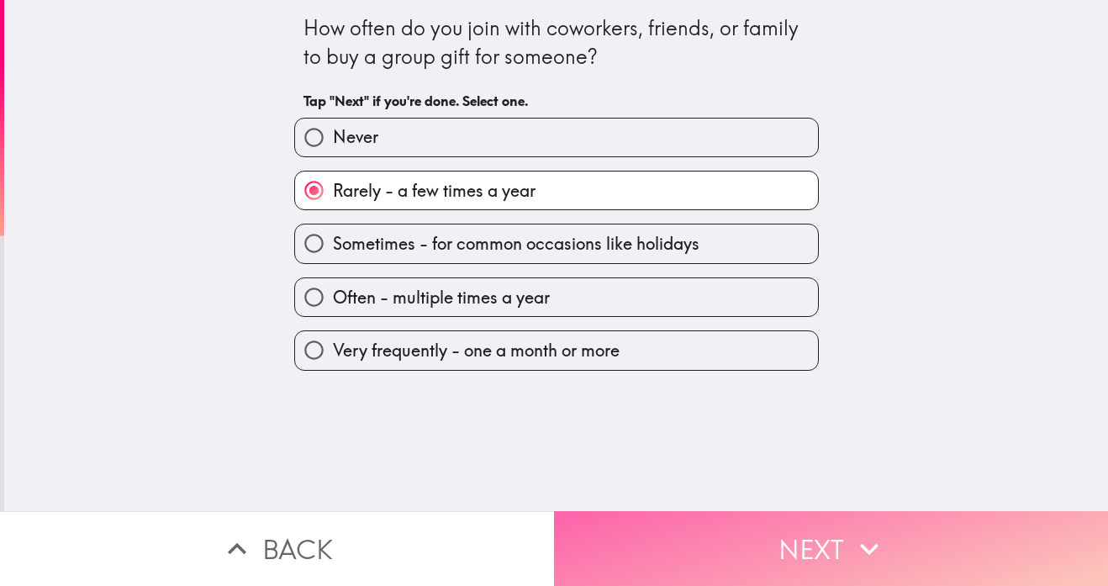
drag, startPoint x: 803, startPoint y: 535, endPoint x: 796, endPoint y: 540, distance: 8.7
click at [797, 537] on button "Next" at bounding box center [831, 548] width 554 height 75
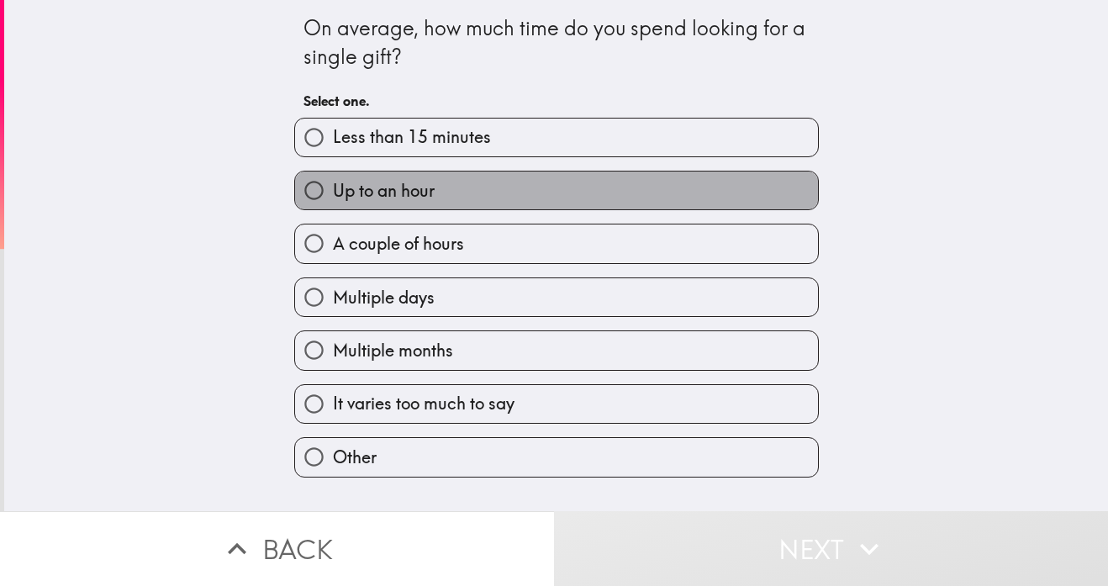
click at [614, 193] on label "Up to an hour" at bounding box center [556, 190] width 523 height 38
click at [333, 193] on input "Up to an hour" at bounding box center [314, 190] width 38 height 38
radio input "true"
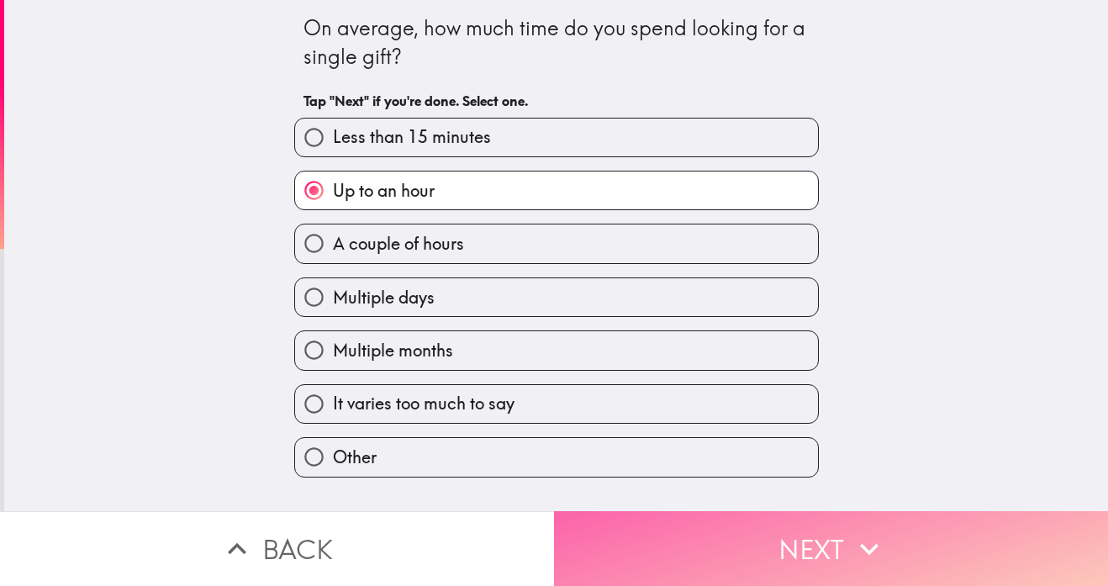
click at [860, 520] on button "Next" at bounding box center [831, 548] width 554 height 75
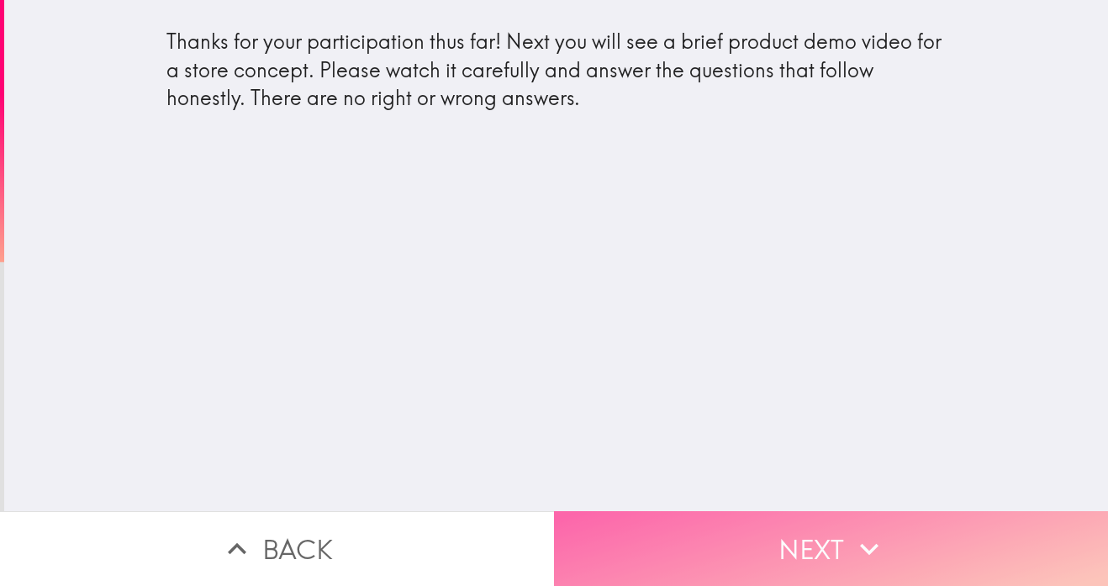
click at [820, 540] on button "Next" at bounding box center [831, 548] width 554 height 75
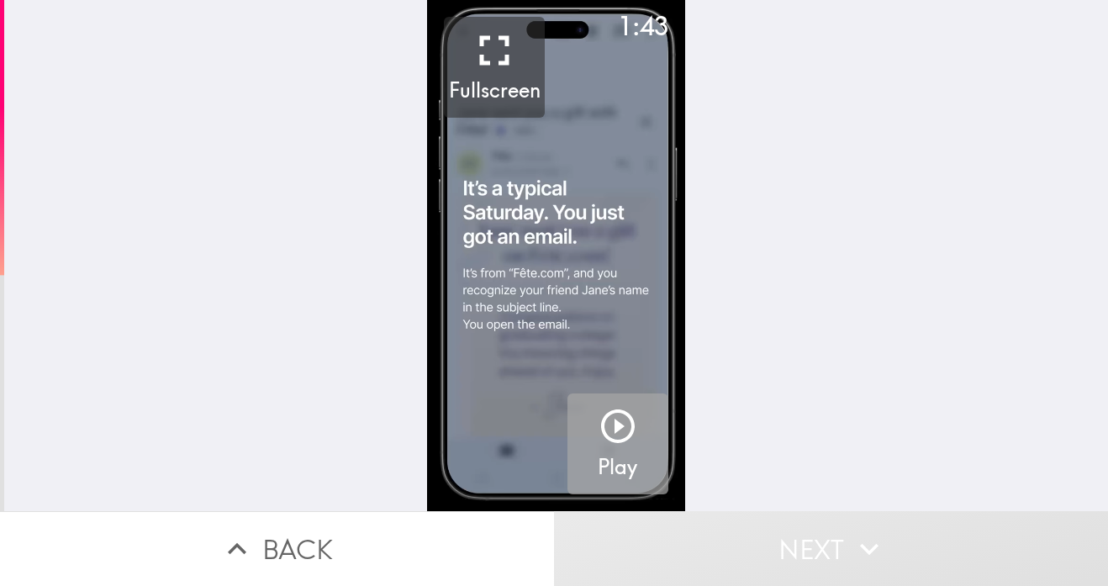
click at [607, 441] on icon "button" at bounding box center [618, 426] width 40 height 40
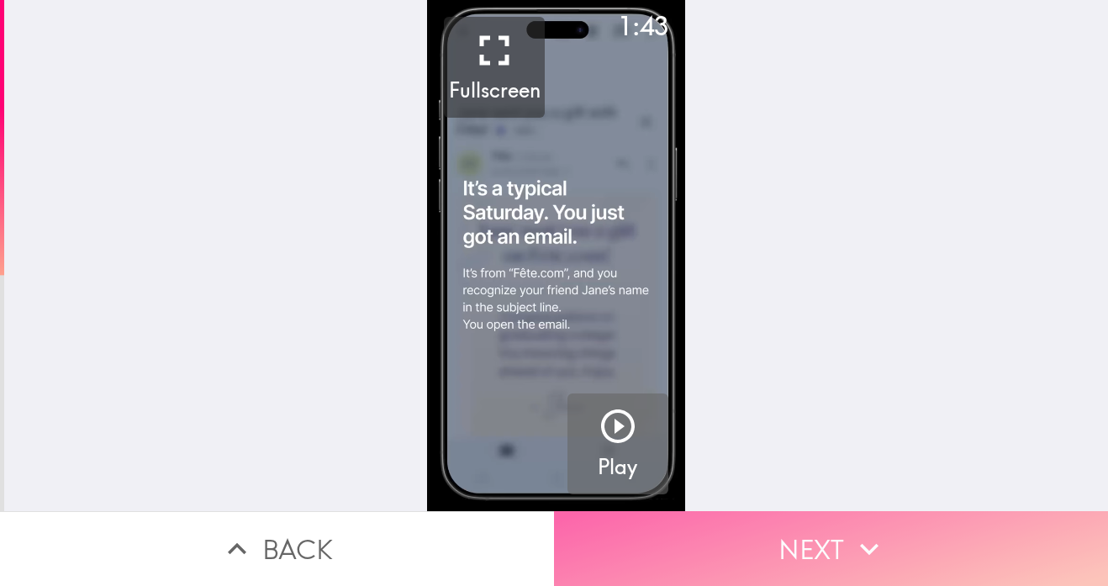
click at [755, 537] on button "Next" at bounding box center [831, 548] width 554 height 75
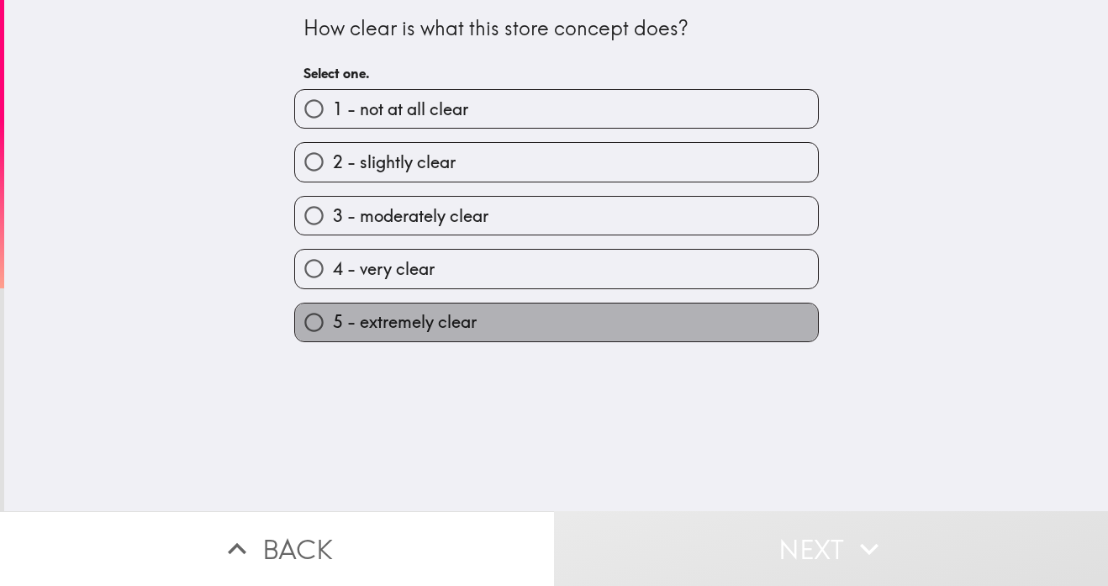
click at [696, 339] on label "5 - extremely clear" at bounding box center [556, 322] width 523 height 38
click at [333, 339] on input "5 - extremely clear" at bounding box center [314, 322] width 38 height 38
radio input "true"
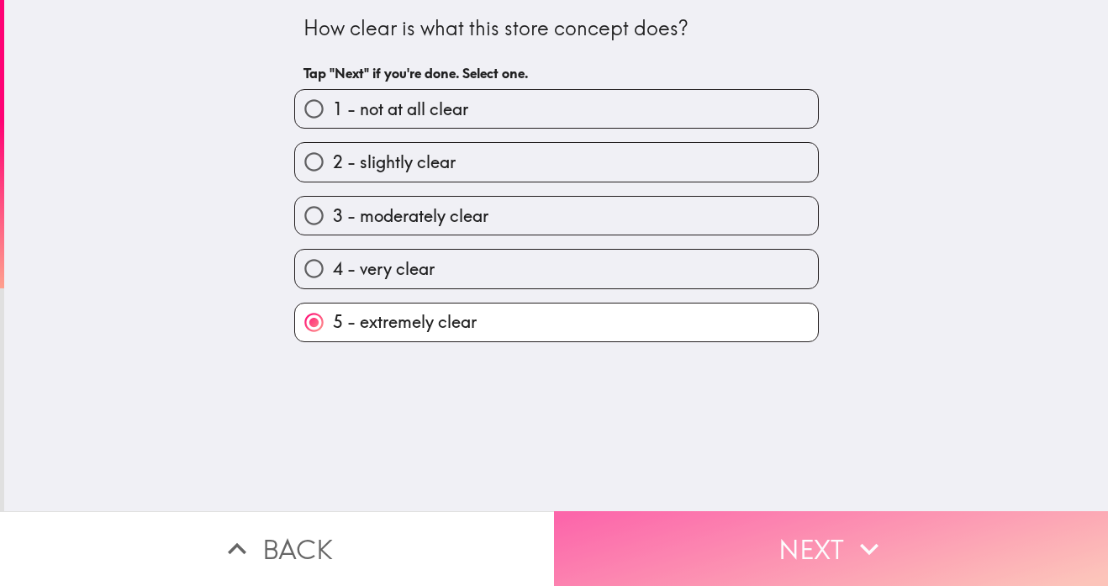
click at [811, 532] on button "Next" at bounding box center [831, 548] width 554 height 75
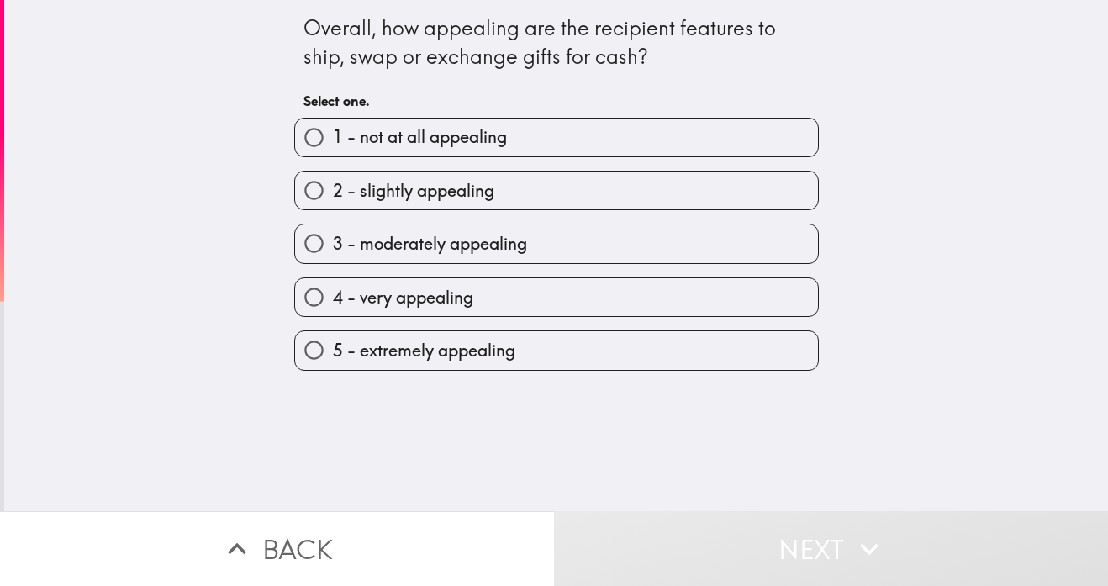
click at [741, 311] on label "4 - very appealing" at bounding box center [556, 297] width 523 height 38
click at [333, 311] on input "4 - very appealing" at bounding box center [314, 297] width 38 height 38
radio input "true"
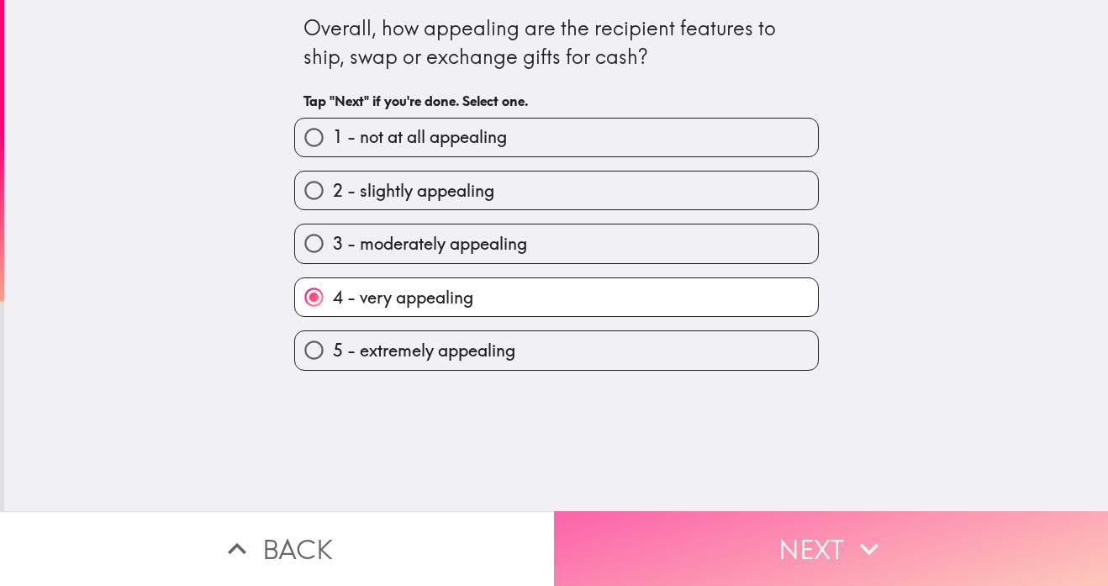
click at [820, 535] on button "Next" at bounding box center [831, 548] width 554 height 75
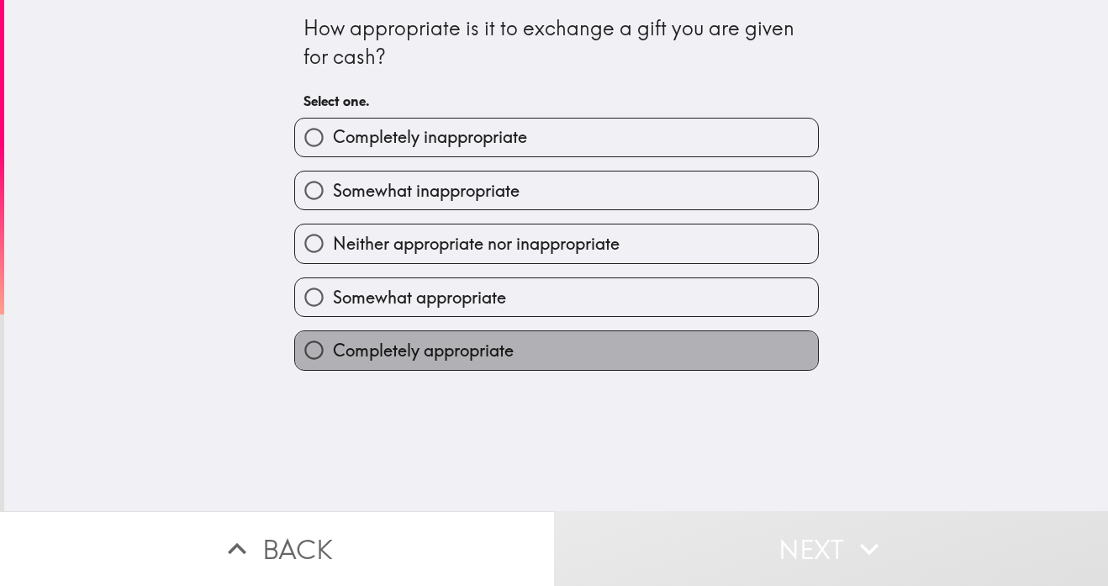
click at [708, 361] on label "Completely appropriate" at bounding box center [556, 350] width 523 height 38
click at [333, 361] on input "Completely appropriate" at bounding box center [314, 350] width 38 height 38
radio input "true"
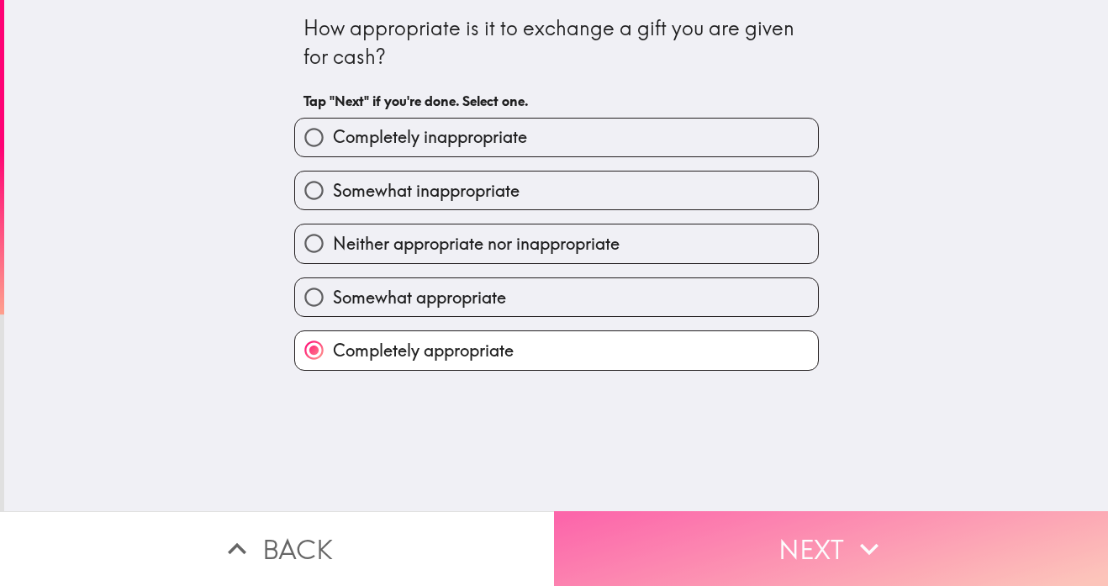
click at [837, 532] on button "Next" at bounding box center [831, 548] width 554 height 75
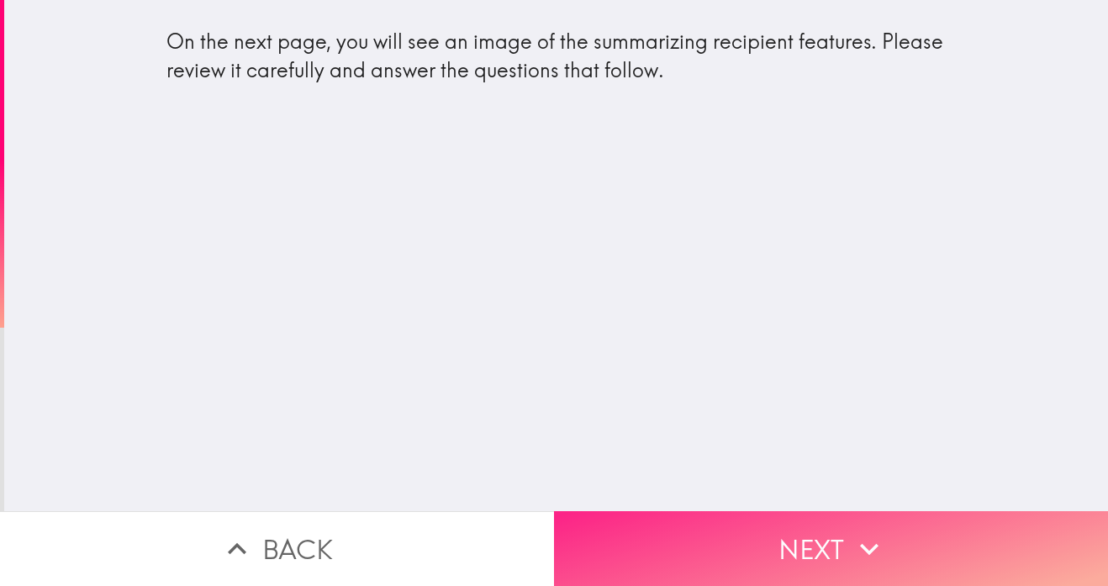
click at [825, 531] on button "Next" at bounding box center [831, 548] width 554 height 75
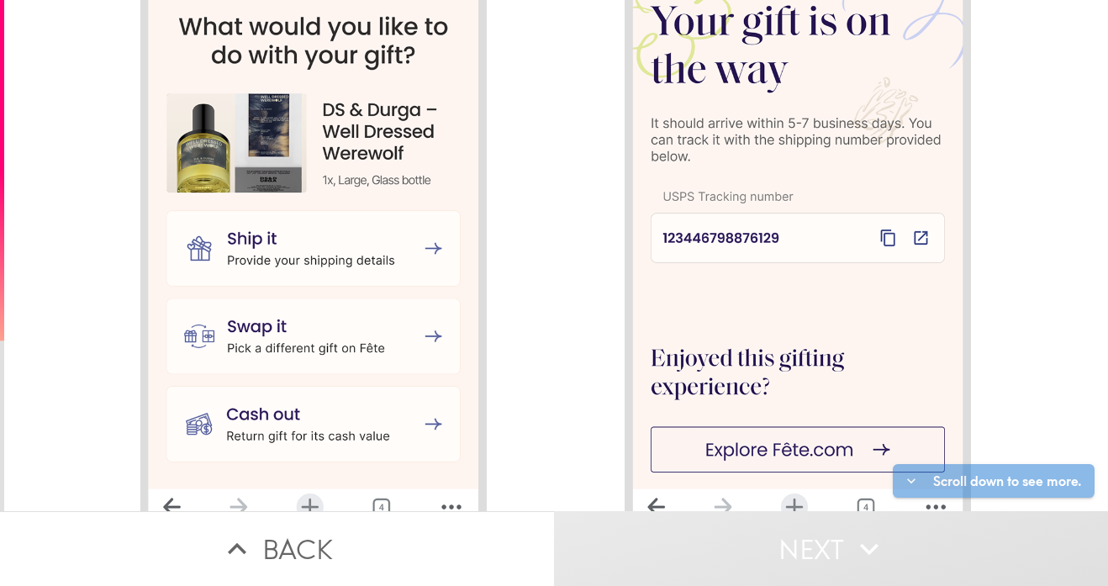
scroll to position [1681, 0]
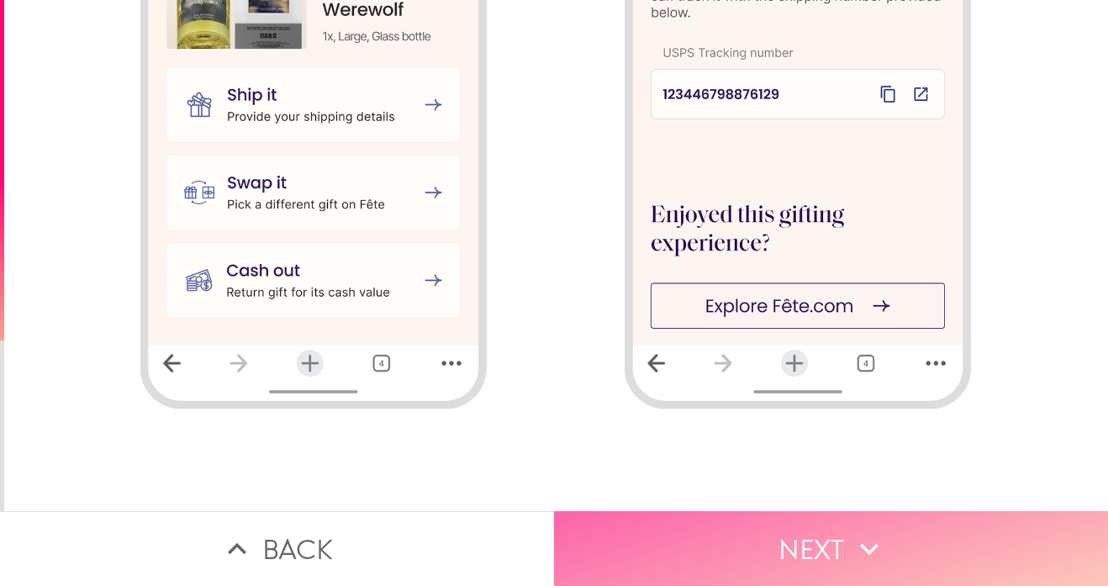
click at [836, 529] on button "Next" at bounding box center [831, 548] width 554 height 75
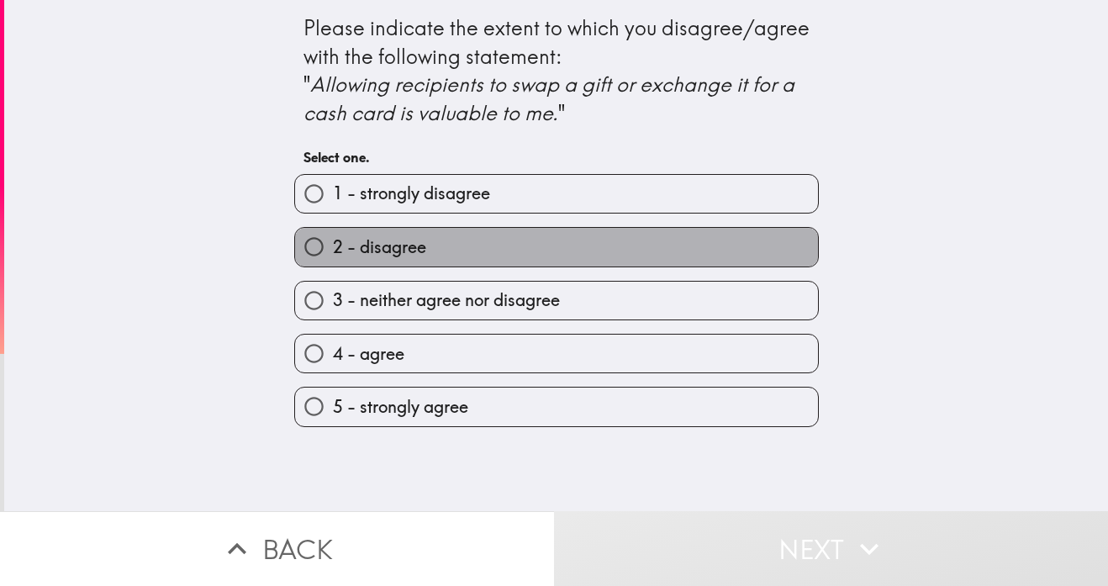
click at [661, 264] on label "2 - disagree" at bounding box center [556, 247] width 523 height 38
click at [333, 264] on input "2 - disagree" at bounding box center [314, 247] width 38 height 38
radio input "true"
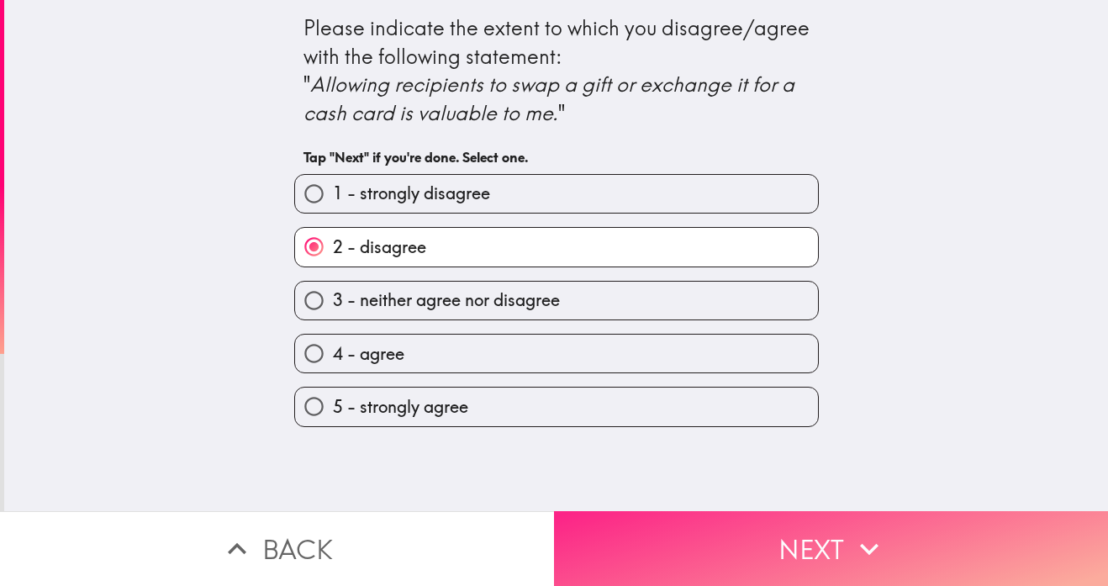
click at [840, 549] on button "Next" at bounding box center [831, 548] width 554 height 75
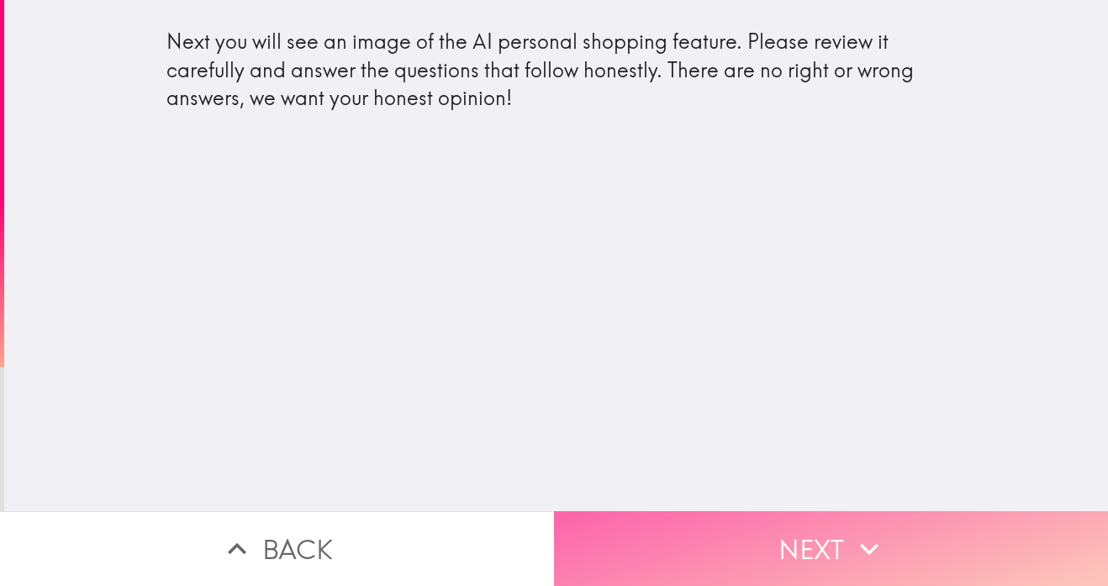
click at [806, 542] on button "Next" at bounding box center [831, 548] width 554 height 75
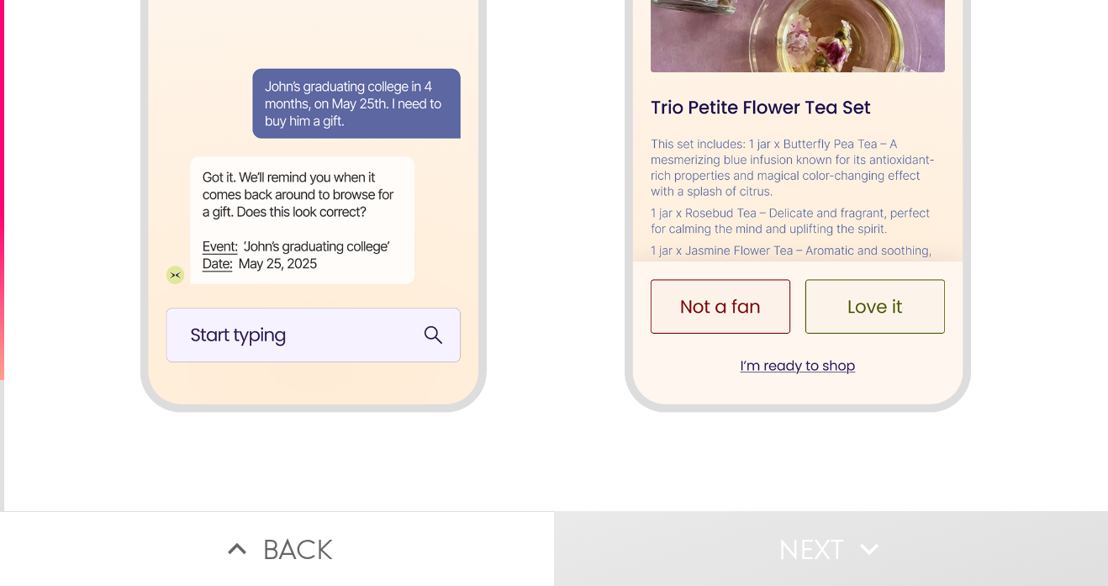
scroll to position [1681, 0]
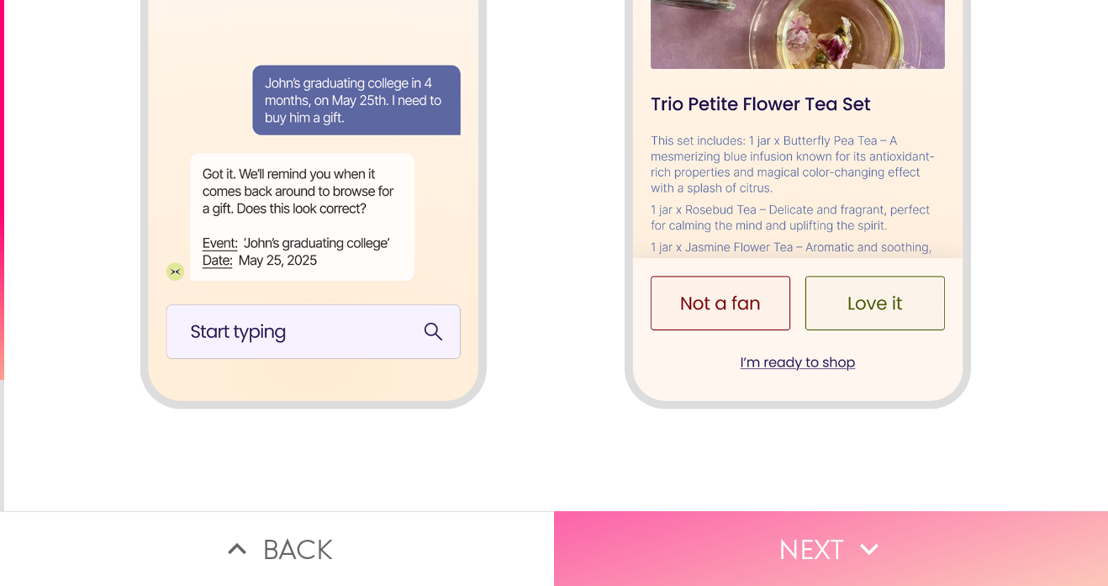
click at [835, 529] on button "Next" at bounding box center [831, 548] width 554 height 75
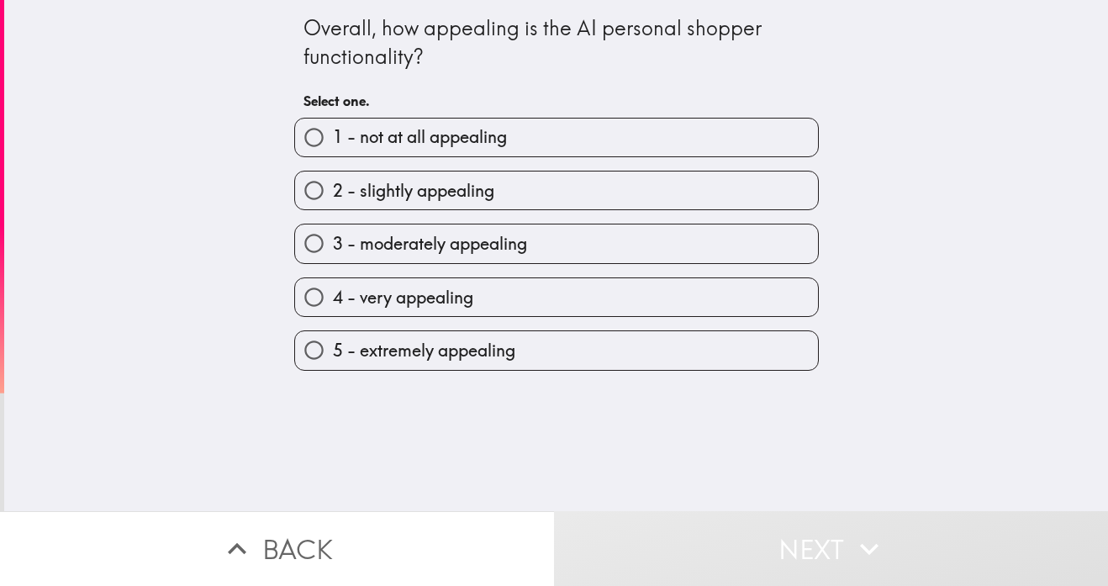
click at [806, 356] on label "5 - extremely appealing" at bounding box center [556, 350] width 523 height 38
click at [333, 356] on input "5 - extremely appealing" at bounding box center [314, 350] width 38 height 38
radio input "true"
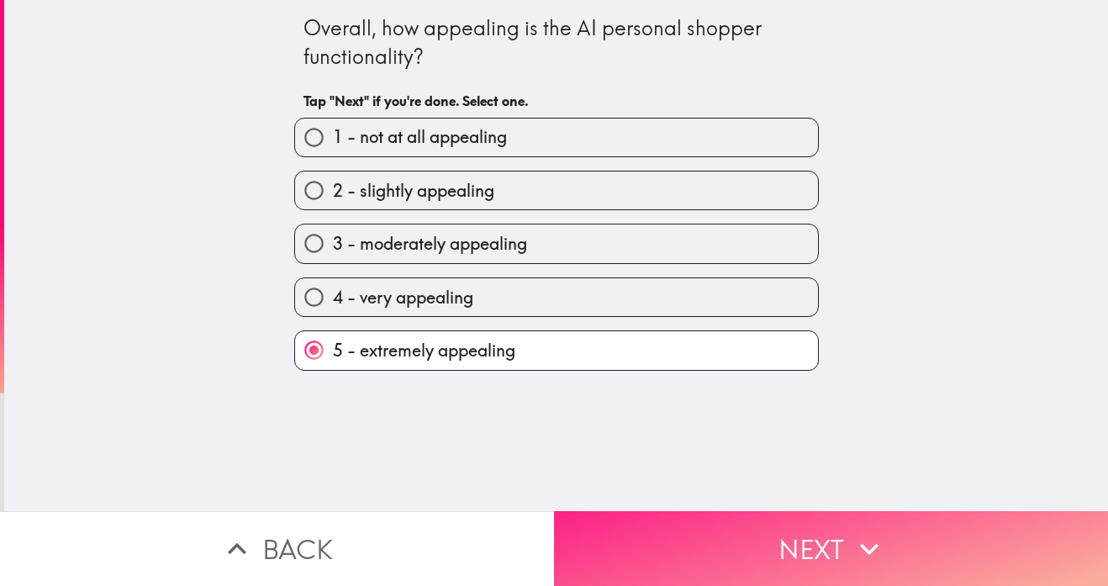
click at [866, 537] on icon "button" at bounding box center [869, 548] width 37 height 37
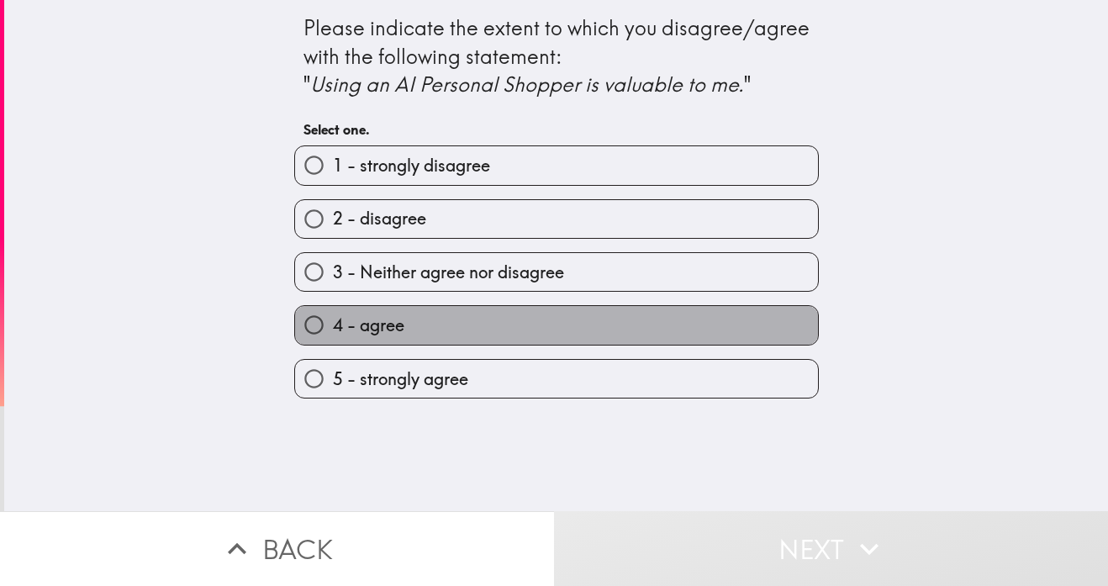
click at [788, 334] on label "4 - agree" at bounding box center [556, 325] width 523 height 38
click at [333, 334] on input "4 - agree" at bounding box center [314, 325] width 38 height 38
radio input "true"
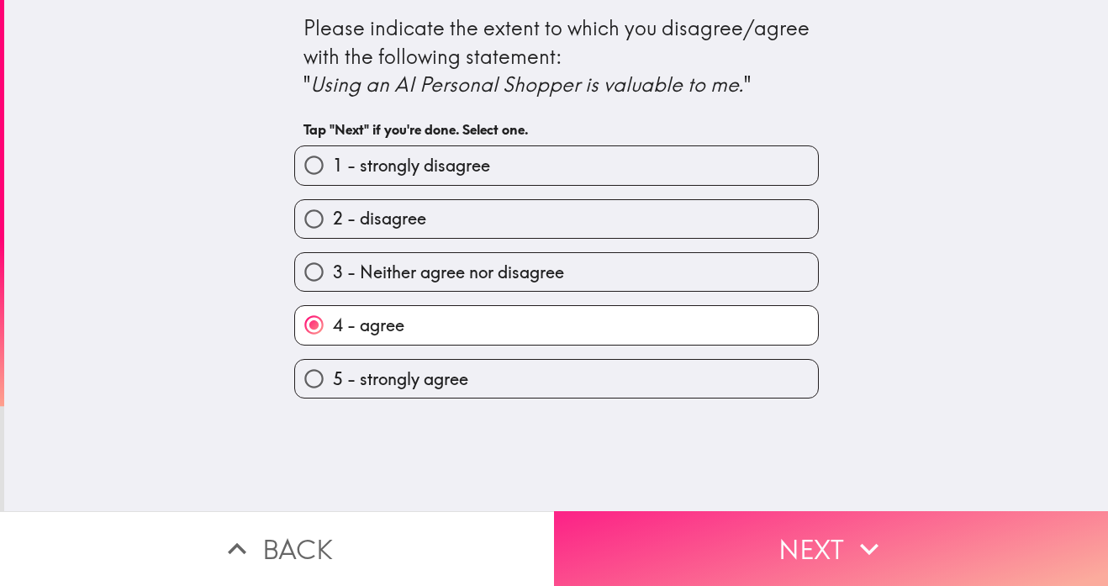
click at [839, 550] on button "Next" at bounding box center [831, 548] width 554 height 75
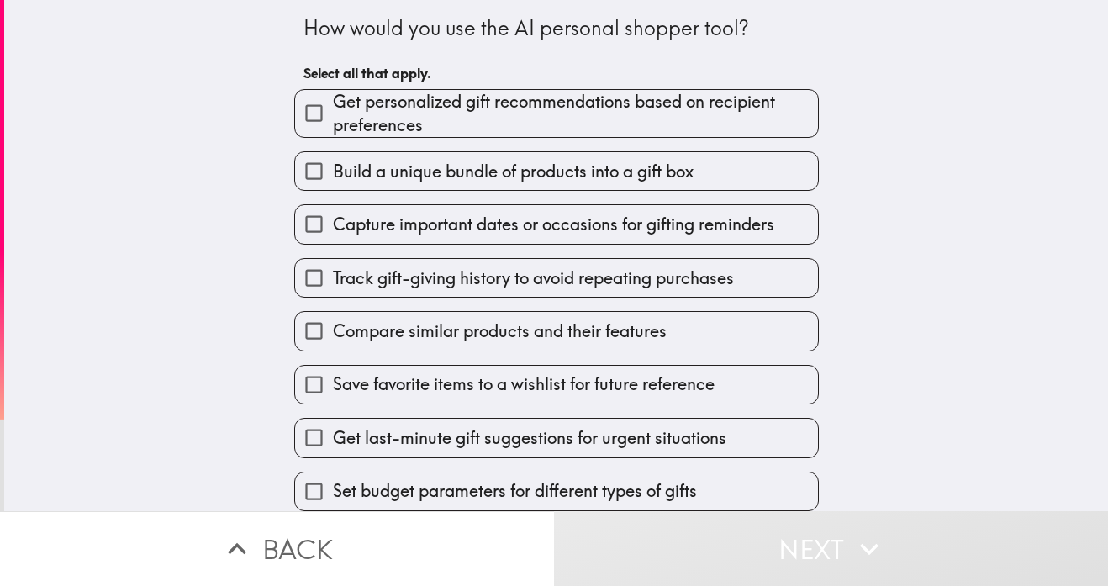
click at [686, 275] on span "Track gift-giving history to avoid repeating purchases" at bounding box center [533, 278] width 401 height 24
click at [333, 275] on input "Track gift-giving history to avoid repeating purchases" at bounding box center [314, 278] width 38 height 38
checkbox input "true"
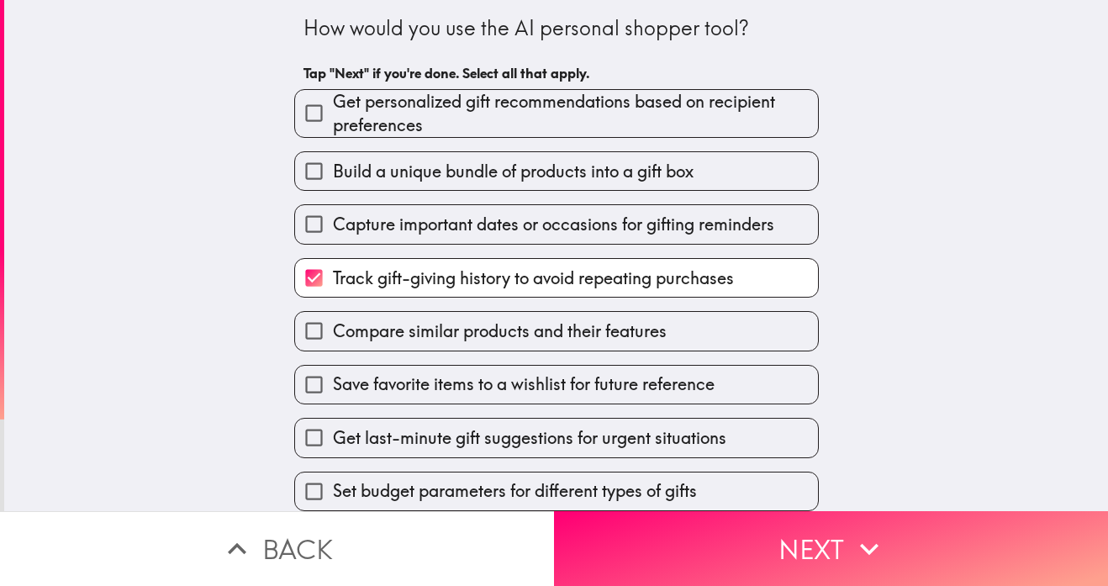
click at [750, 177] on label "Build a unique bundle of products into a gift box" at bounding box center [556, 171] width 523 height 38
click at [333, 177] on input "Build a unique bundle of products into a gift box" at bounding box center [314, 171] width 38 height 38
checkbox input "true"
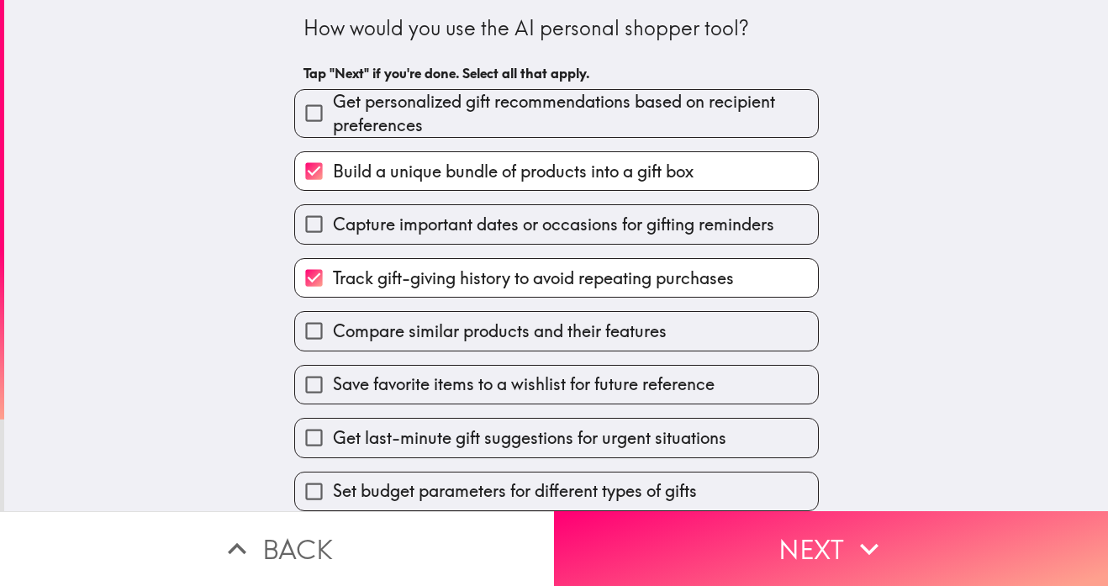
click at [732, 119] on span "Get personalized gift recommendations based on recipient preferences" at bounding box center [575, 113] width 485 height 47
click at [333, 119] on input "Get personalized gift recommendations based on recipient preferences" at bounding box center [314, 113] width 38 height 38
checkbox input "true"
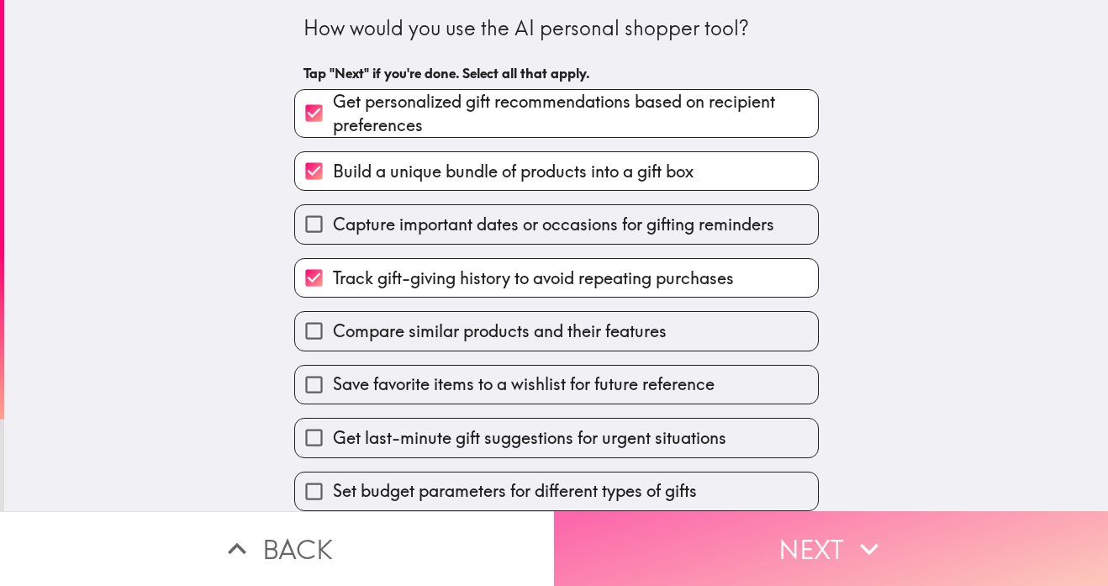
click at [906, 536] on button "Next" at bounding box center [831, 548] width 554 height 75
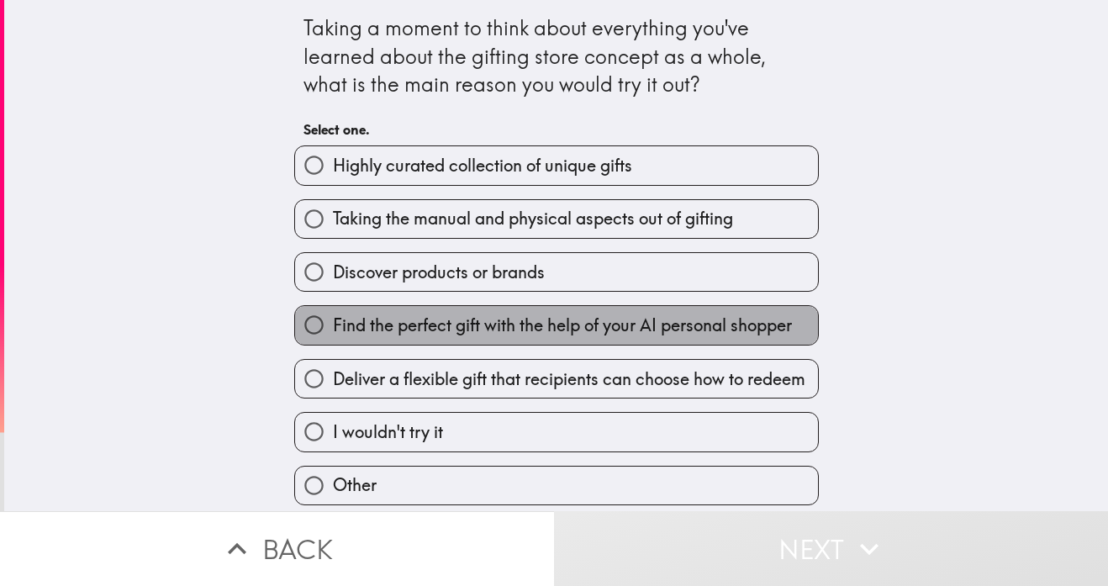
click at [757, 334] on span "Find the perfect gift with the help of your AI personal shopper" at bounding box center [562, 325] width 459 height 24
click at [333, 334] on input "Find the perfect gift with the help of your AI personal shopper" at bounding box center [314, 325] width 38 height 38
radio input "true"
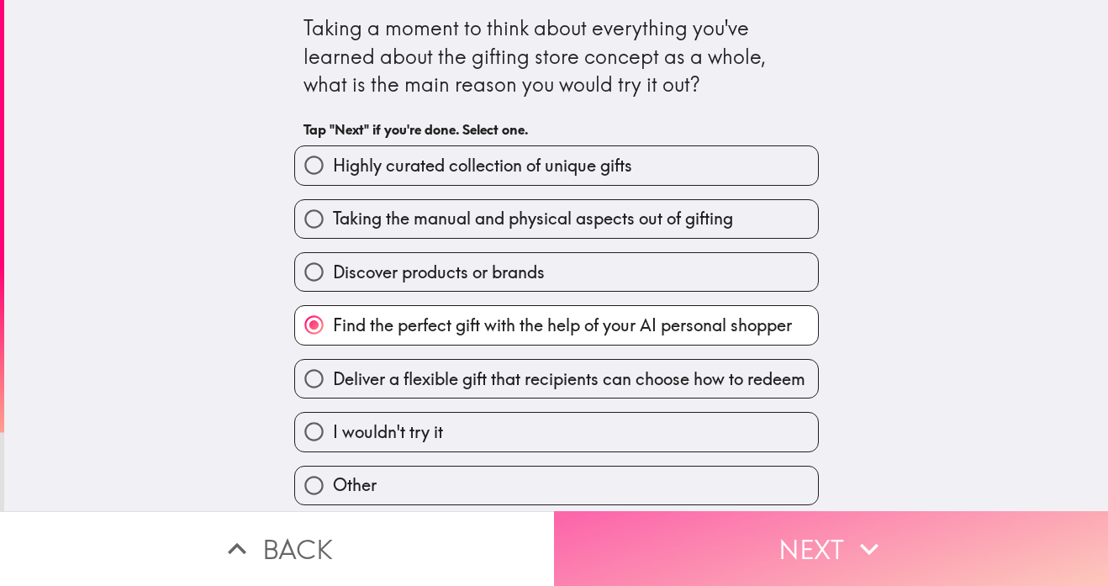
click at [870, 524] on button "Next" at bounding box center [831, 548] width 554 height 75
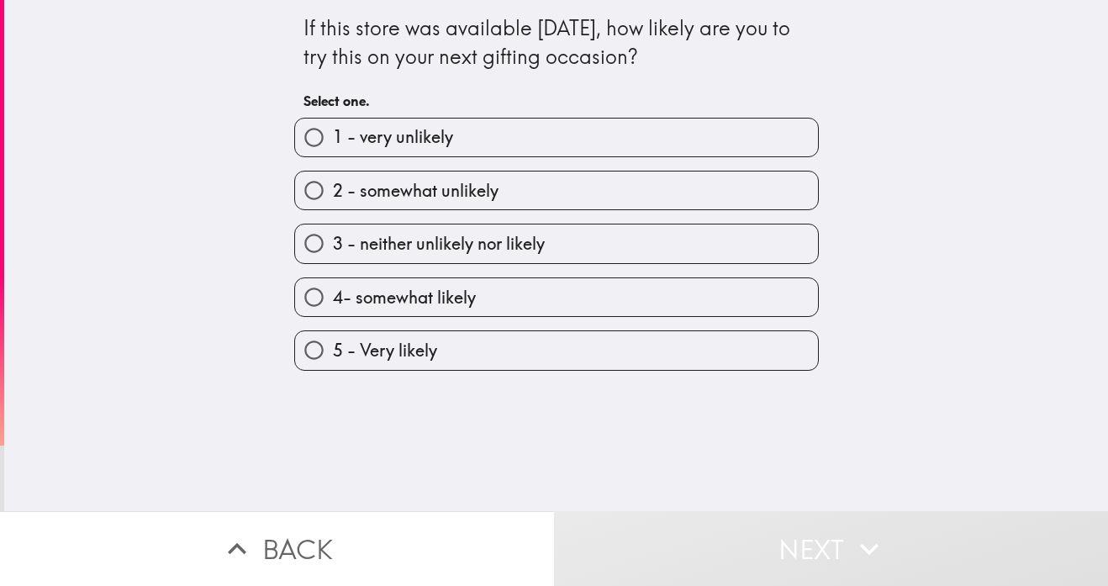
click at [712, 351] on label "5 - Very likely" at bounding box center [556, 350] width 523 height 38
click at [333, 351] on input "5 - Very likely" at bounding box center [314, 350] width 38 height 38
radio input "true"
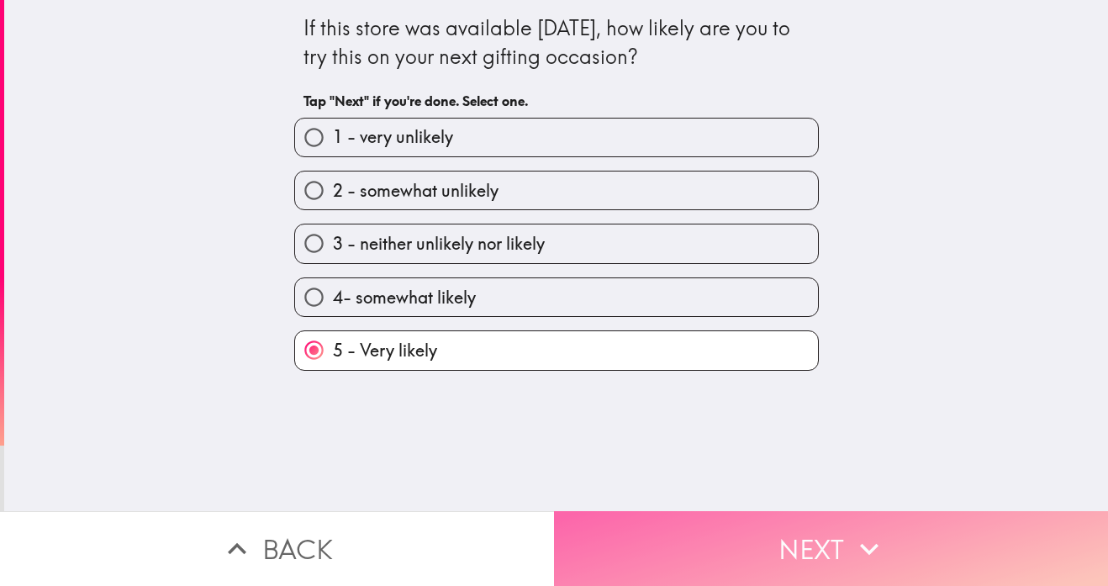
click at [825, 545] on button "Next" at bounding box center [831, 548] width 554 height 75
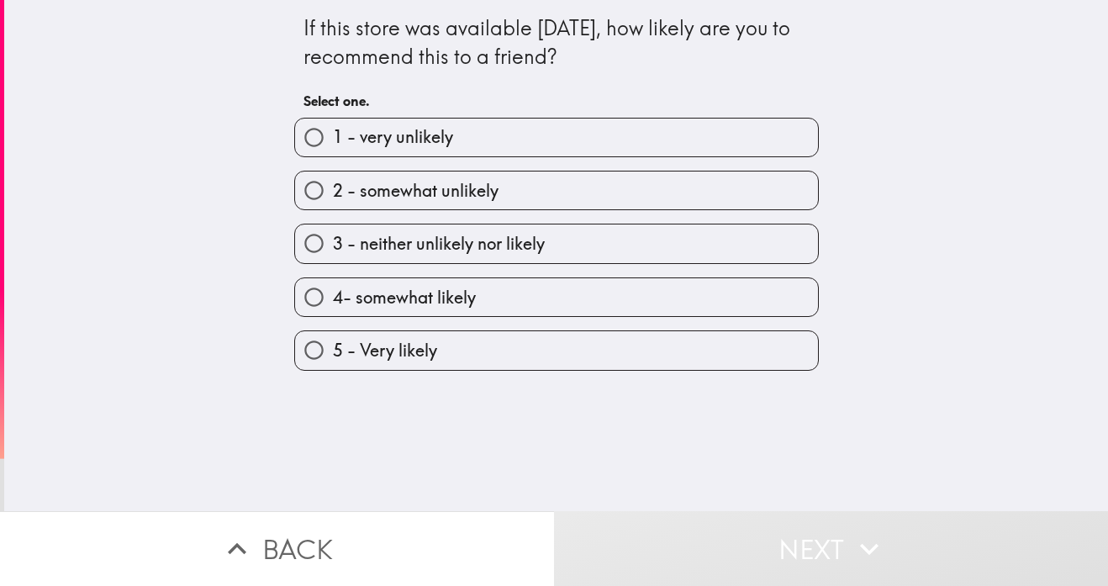
click at [624, 154] on div "1 - very unlikely 2 - somewhat unlikely 3 - neither unlikely nor likely 4- some…" at bounding box center [550, 237] width 538 height 266
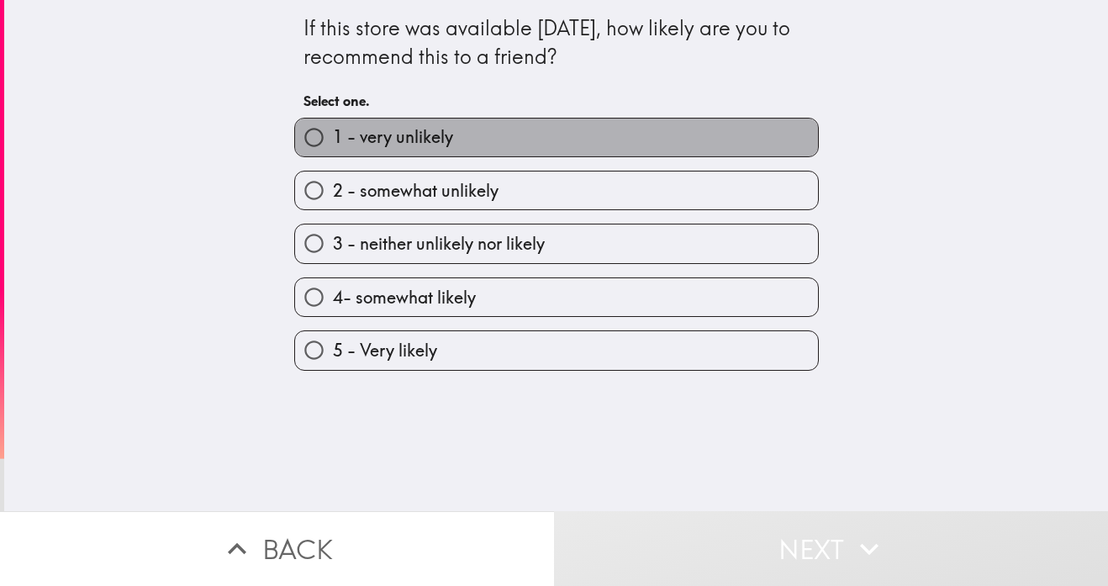
click at [626, 148] on label "1 - very unlikely" at bounding box center [556, 138] width 523 height 38
click at [333, 148] on input "1 - very unlikely" at bounding box center [314, 138] width 38 height 38
radio input "true"
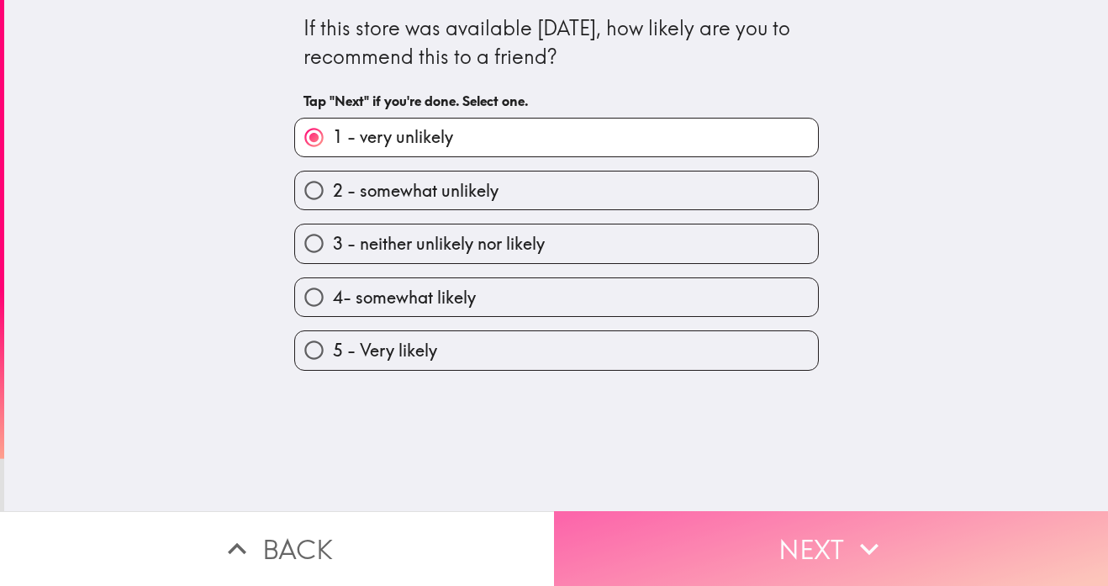
click at [846, 544] on button "Next" at bounding box center [831, 548] width 554 height 75
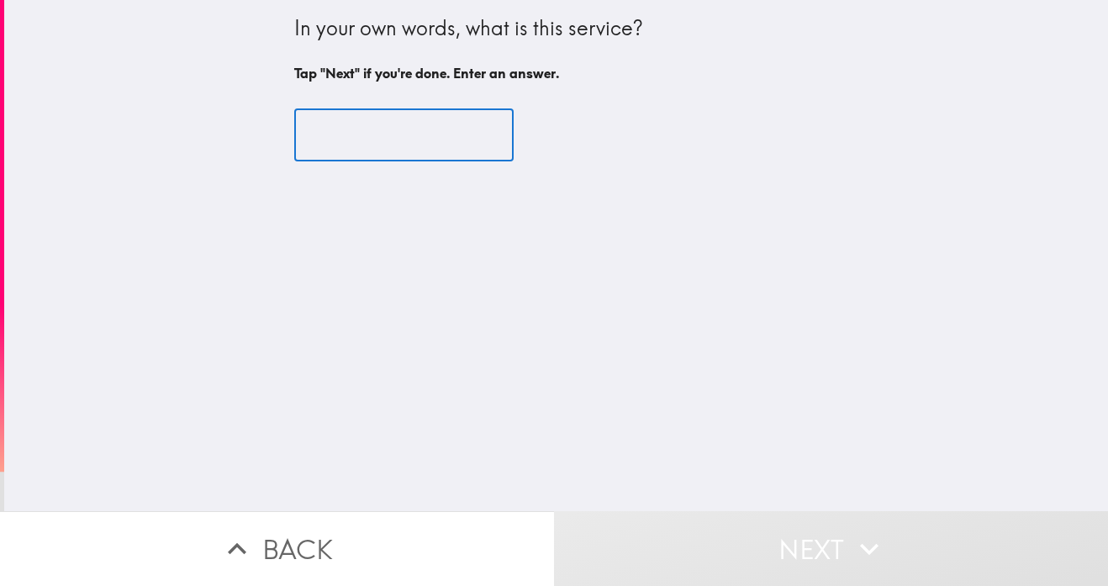
click at [483, 134] on input "text" at bounding box center [403, 135] width 219 height 52
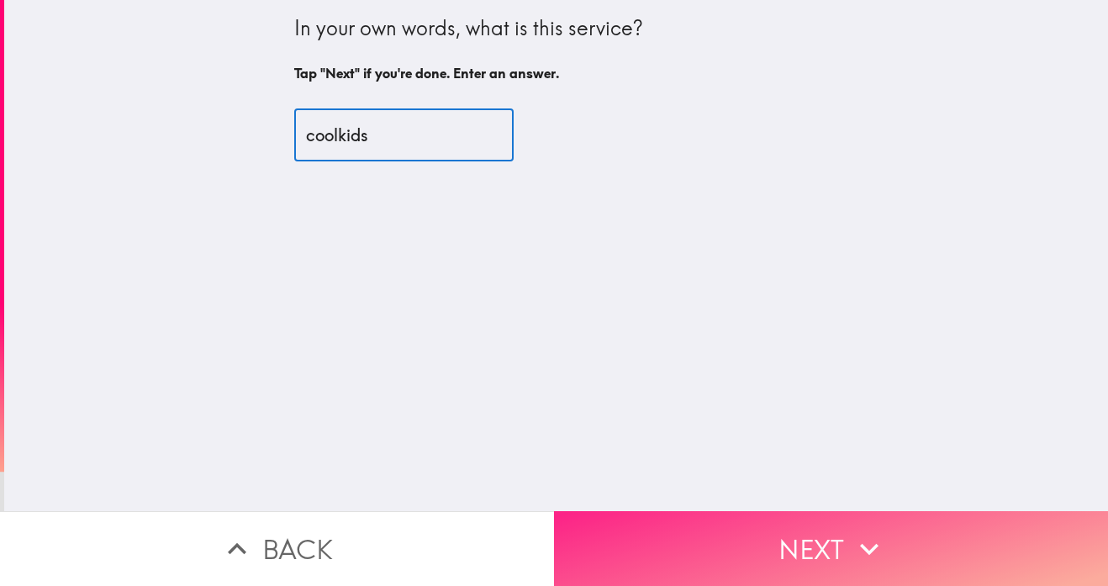
type input "coolkids"
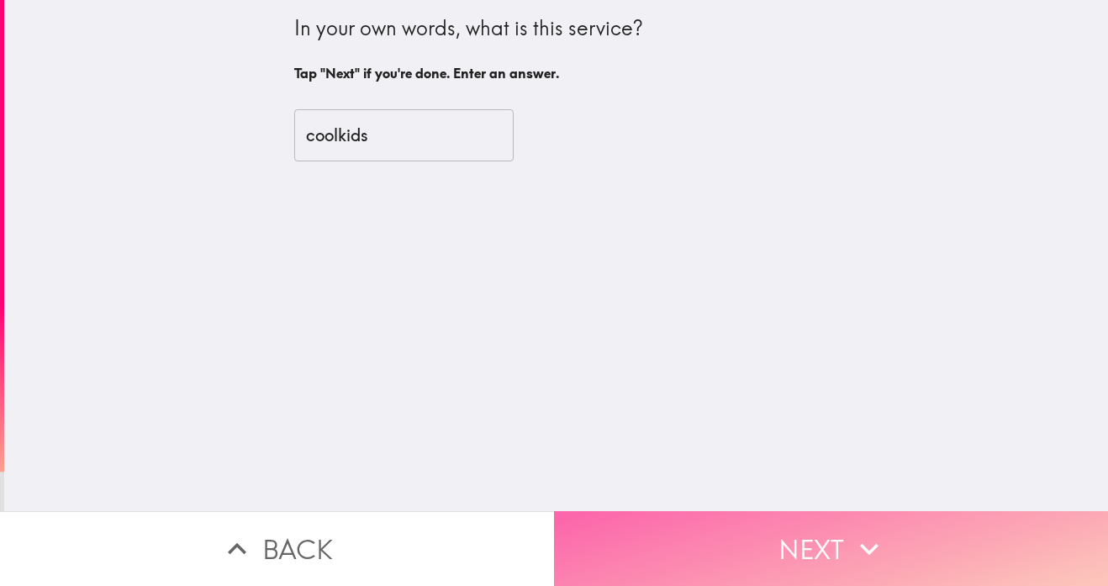
click at [867, 535] on icon "button" at bounding box center [869, 548] width 37 height 37
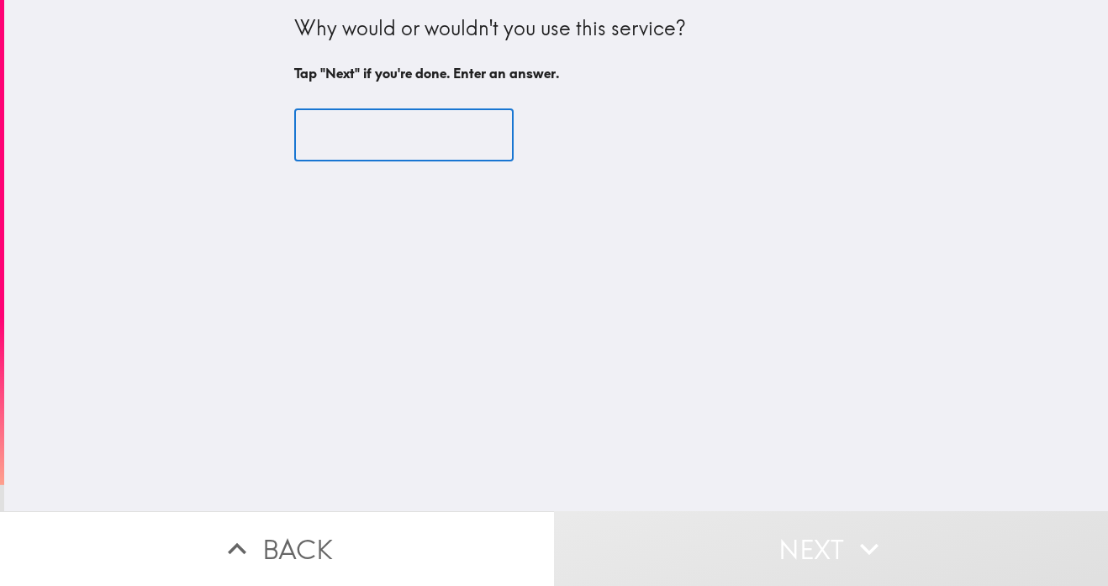
click at [474, 122] on input "text" at bounding box center [403, 135] width 219 height 52
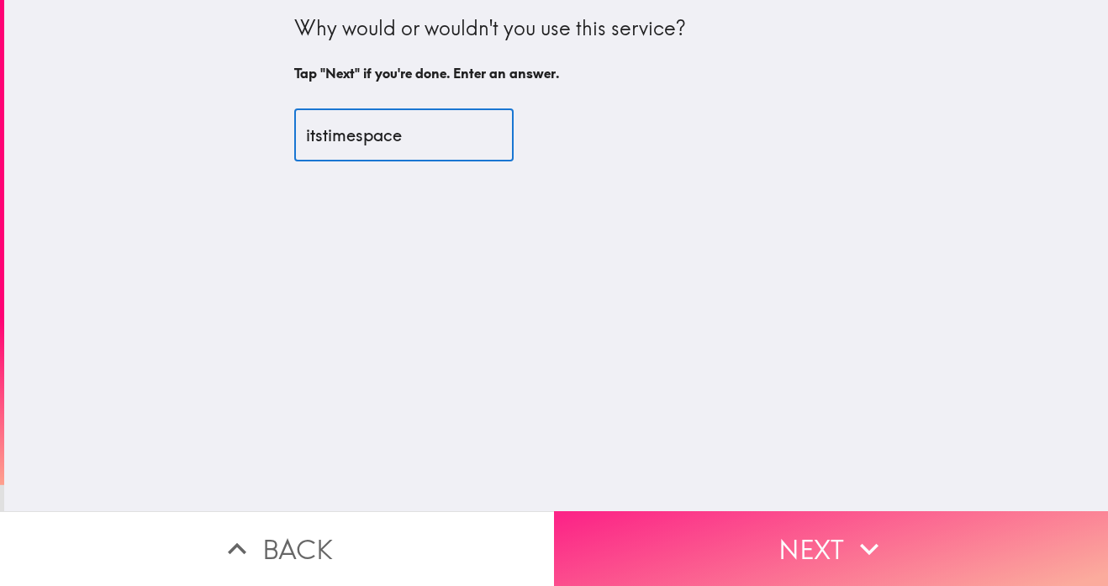
type input "itstimespace"
click at [864, 523] on button "Next" at bounding box center [831, 548] width 554 height 75
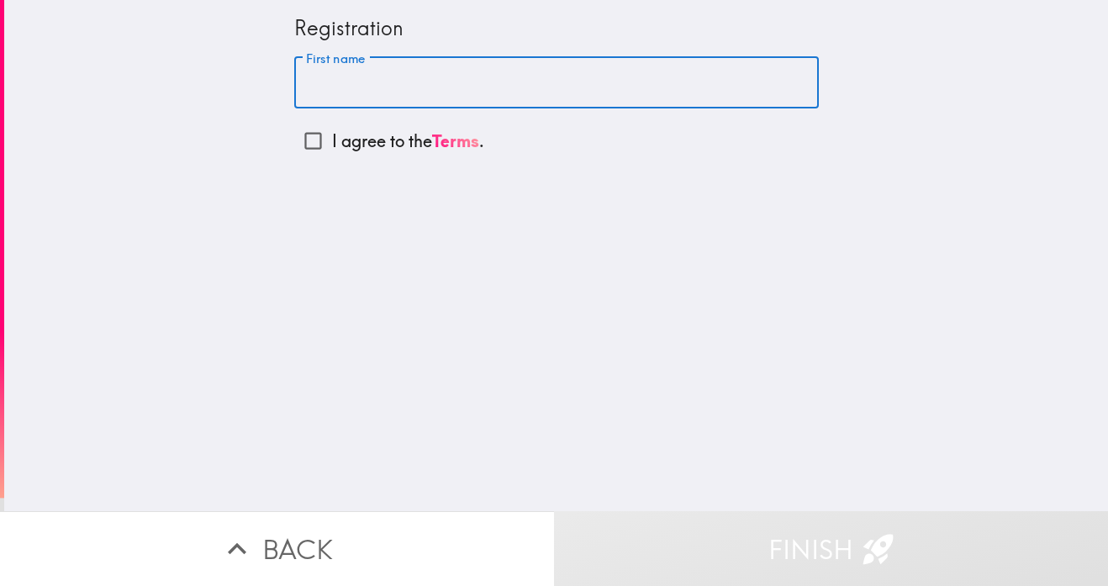
click at [522, 90] on input "First name" at bounding box center [556, 83] width 524 height 52
type input "[PERSON_NAME]"
click at [664, 231] on div "Registration First name [PERSON_NAME] First name I agree to the Terms ." at bounding box center [555, 255] width 1103 height 511
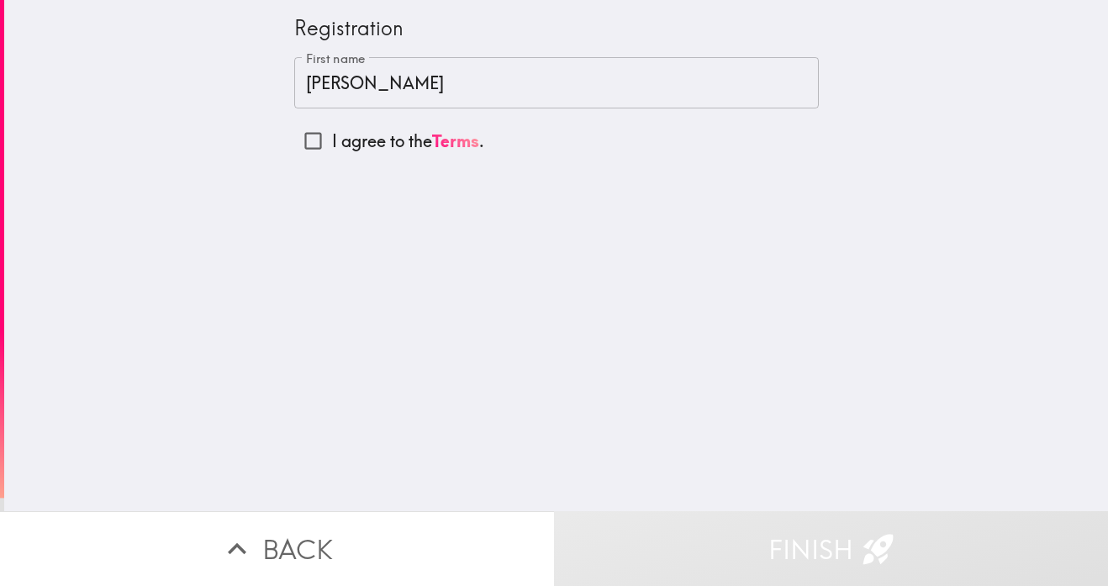
click at [304, 141] on input "I agree to the Terms ." at bounding box center [313, 141] width 38 height 38
checkbox input "true"
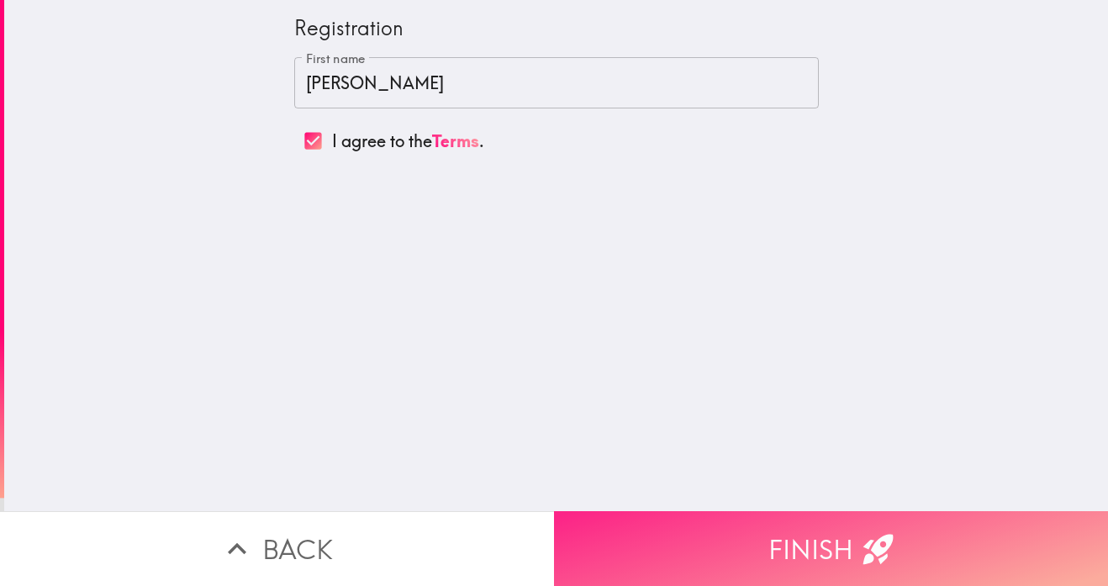
click at [879, 538] on icon "button" at bounding box center [878, 549] width 30 height 30
